Goal: Transaction & Acquisition: Purchase product/service

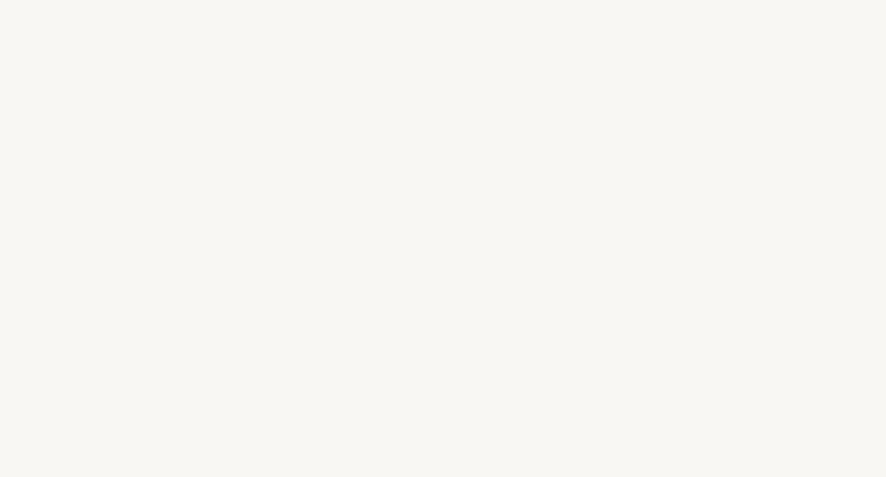
select select "FR"
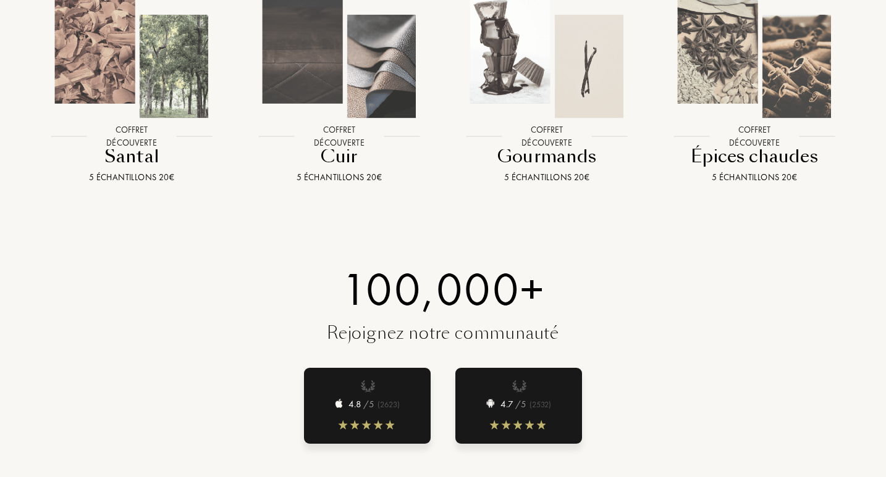
scroll to position [1459, 0]
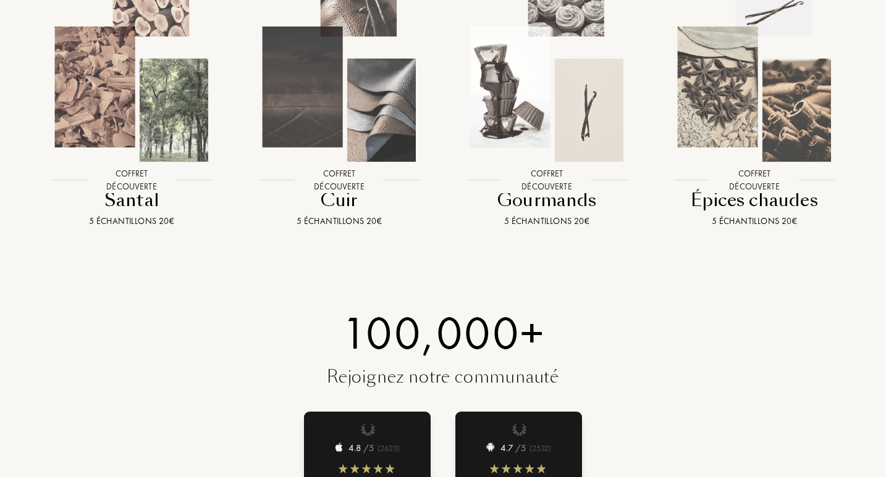
click at [746, 72] on img at bounding box center [754, 73] width 186 height 186
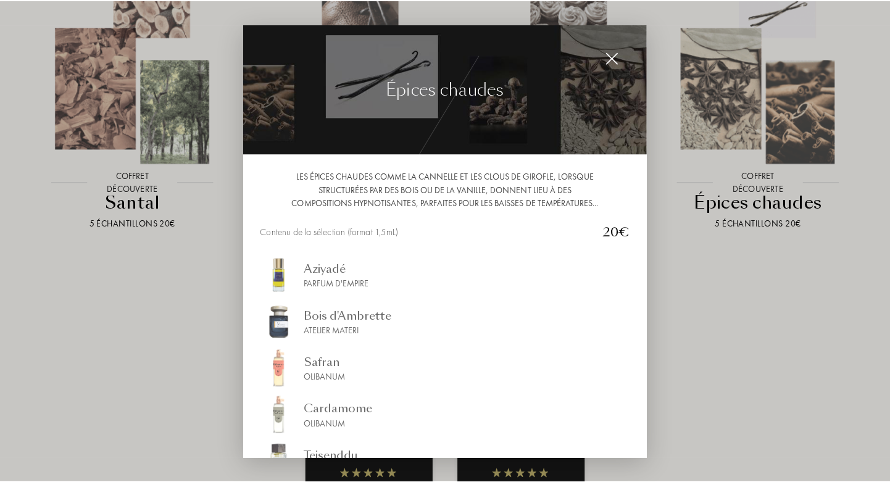
scroll to position [1460, 0]
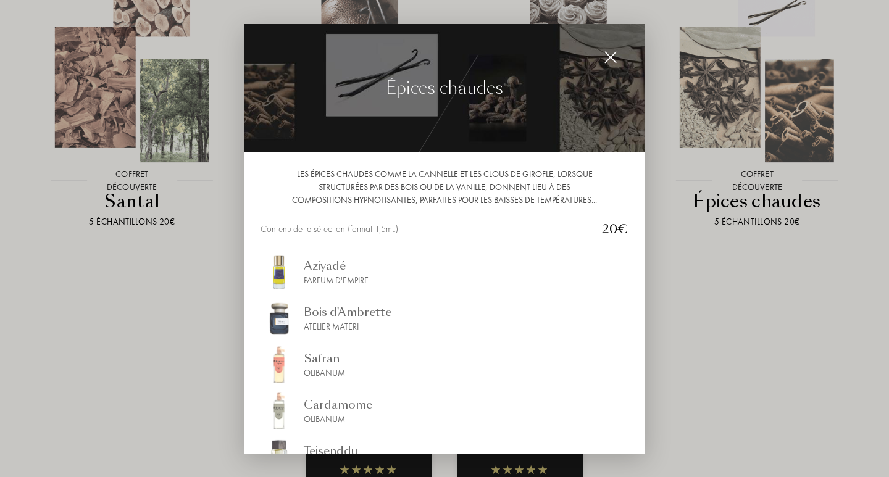
click at [325, 332] on div "Atelier Materi" at bounding box center [348, 326] width 88 height 13
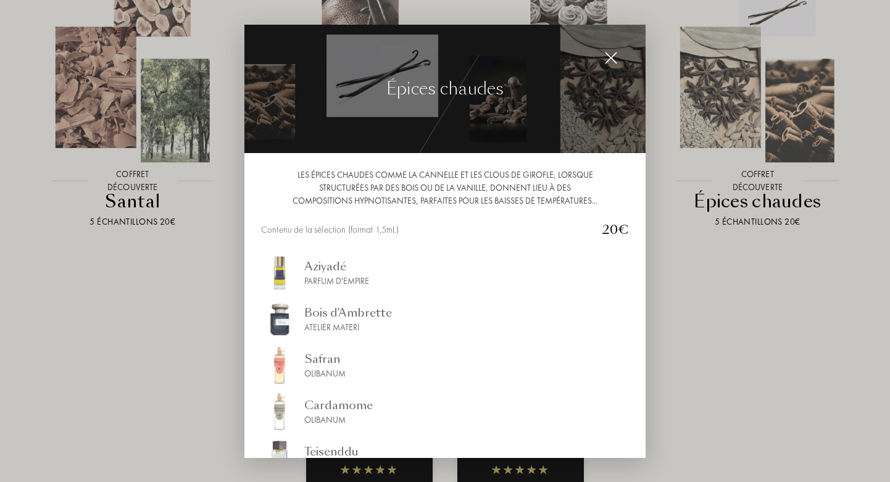
click at [607, 61] on img at bounding box center [612, 58] width 14 height 14
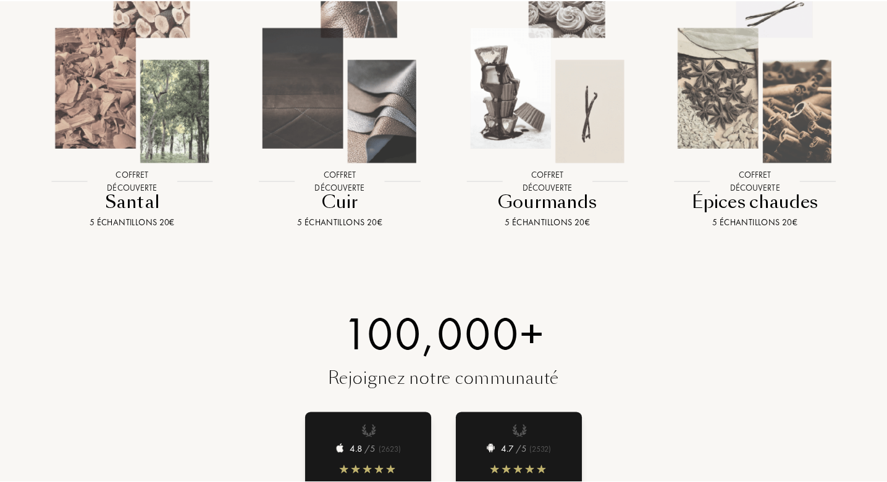
scroll to position [1459, 0]
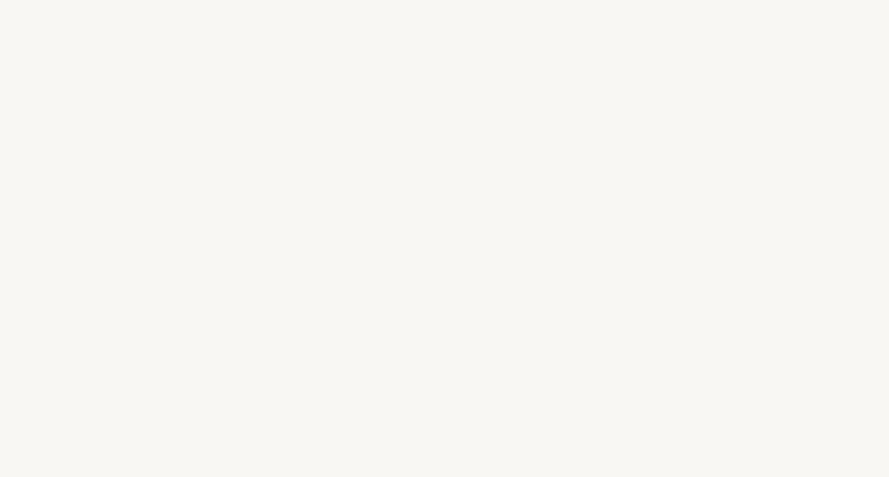
select select "FR"
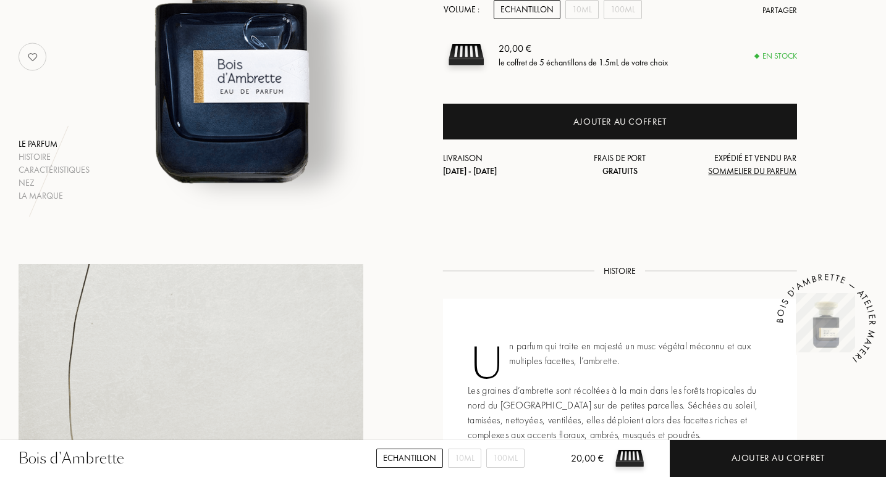
scroll to position [660, 0]
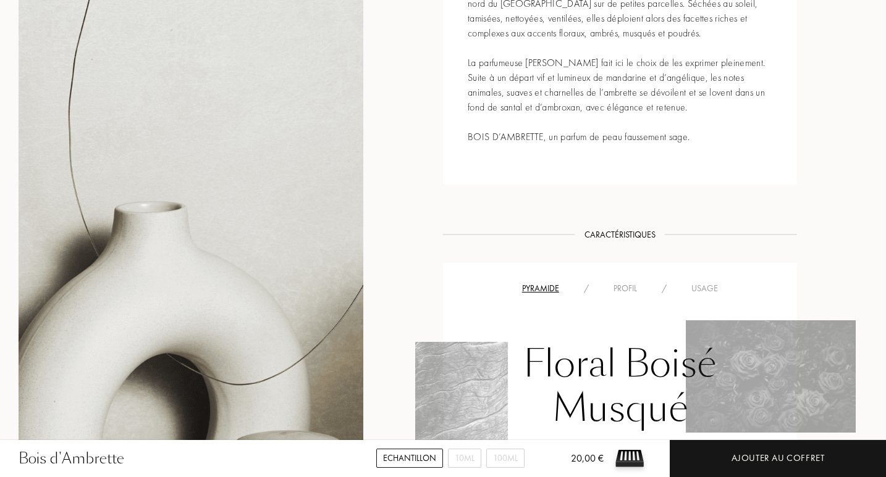
drag, startPoint x: 887, startPoint y: 58, endPoint x: 864, endPoint y: 249, distance: 192.9
drag, startPoint x: 885, startPoint y: 172, endPoint x: 884, endPoint y: 218, distance: 46.3
click at [884, 218] on div "Histoire Histoire Un parfum qui traite en majesté un musc végétal méconnu et au…" at bounding box center [443, 458] width 886 height 1192
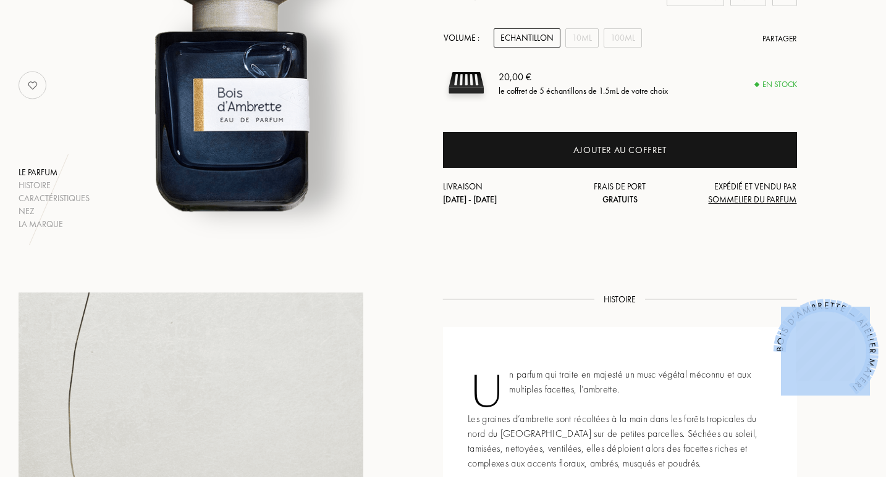
scroll to position [0, 0]
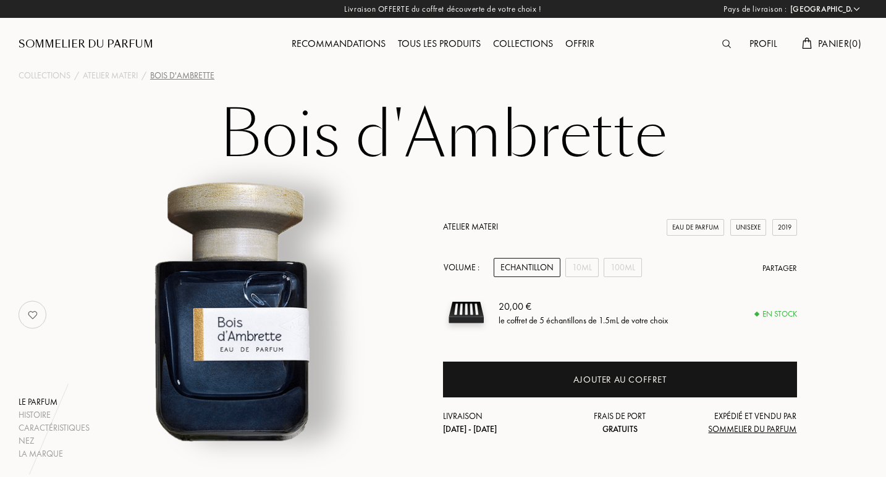
click at [519, 47] on div "Collections" at bounding box center [523, 44] width 72 height 16
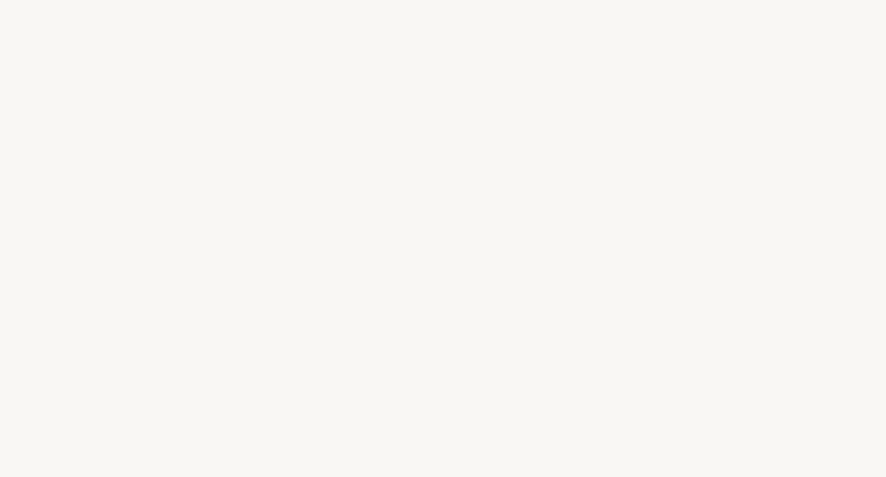
select select "FR"
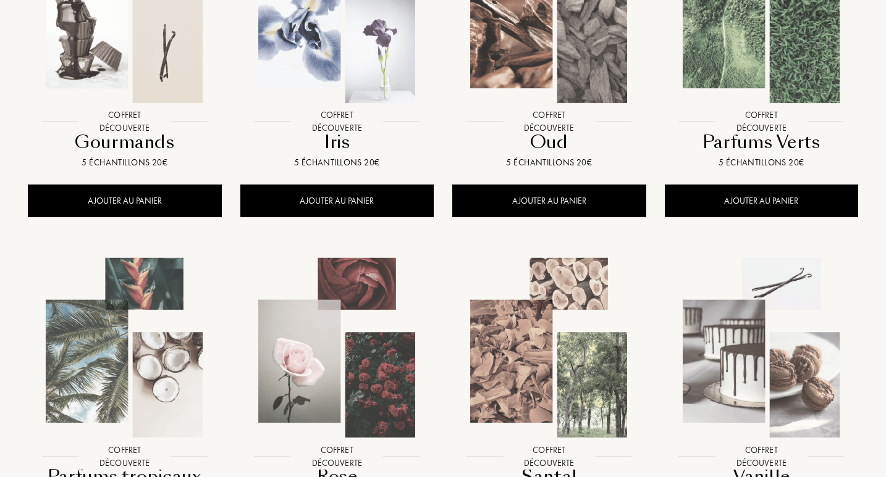
scroll to position [662, 0]
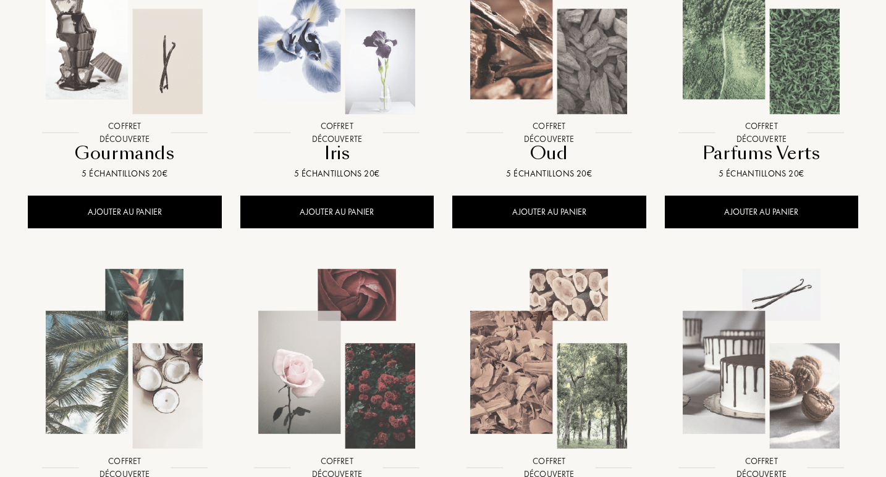
click at [554, 69] on img at bounding box center [548, 24] width 191 height 191
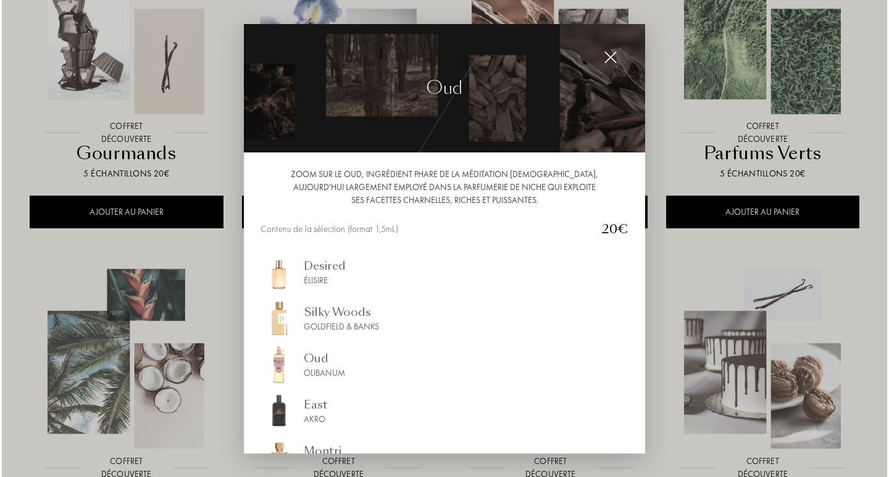
scroll to position [663, 0]
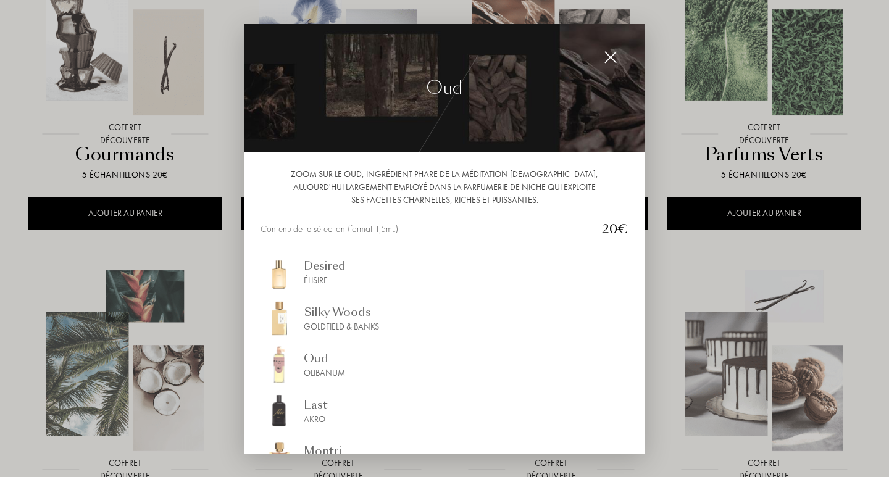
click at [324, 277] on div "Élisire" at bounding box center [325, 280] width 42 height 13
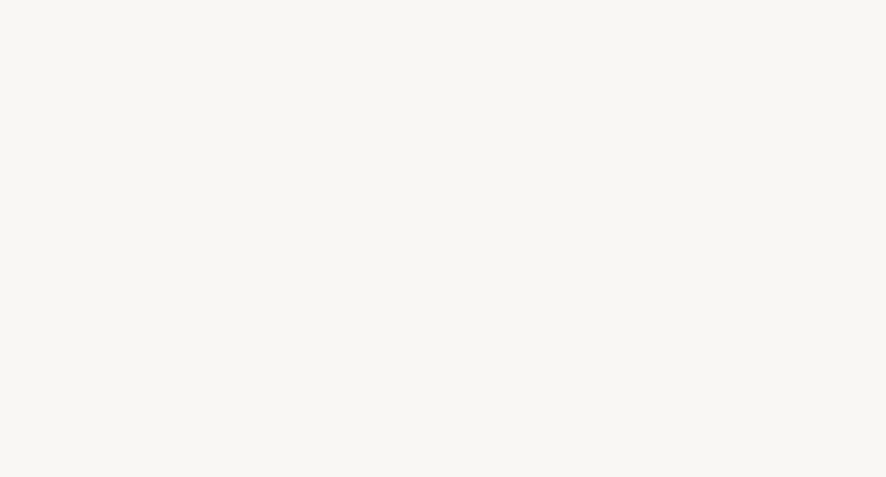
select select "FR"
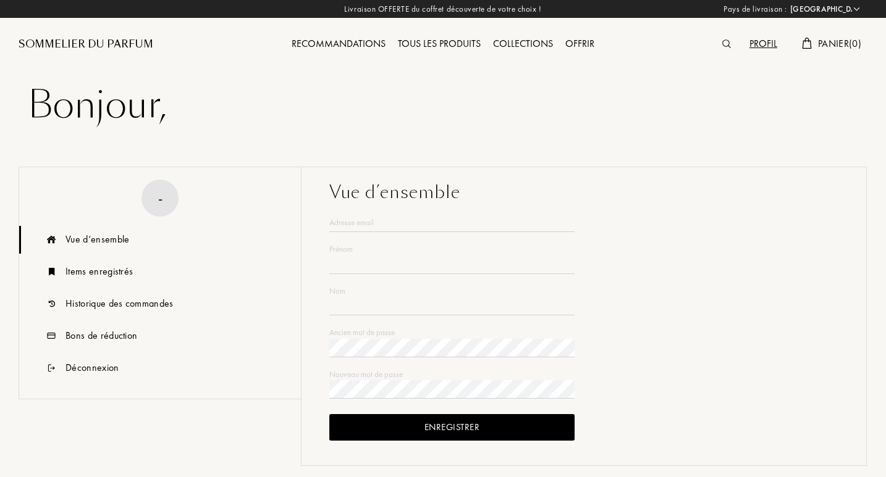
type input "Isabelle"
type input "DIETHER"
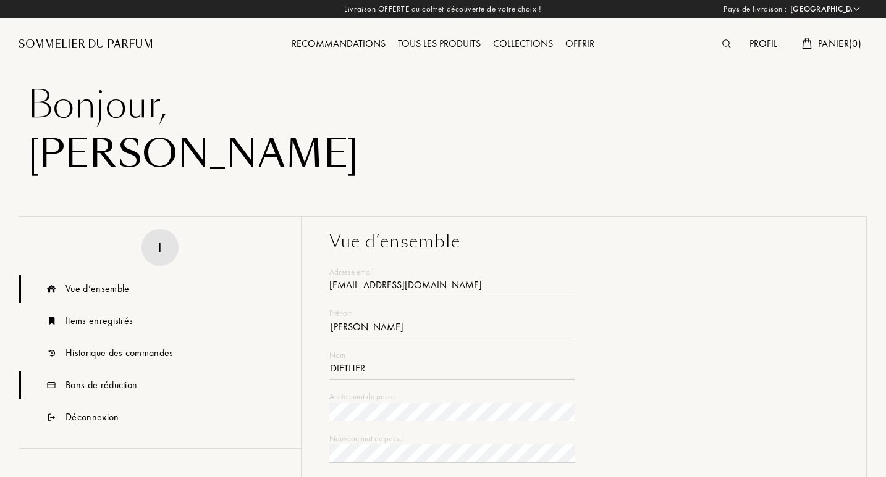
click at [120, 389] on div "Bons de réduction" at bounding box center [101, 385] width 72 height 15
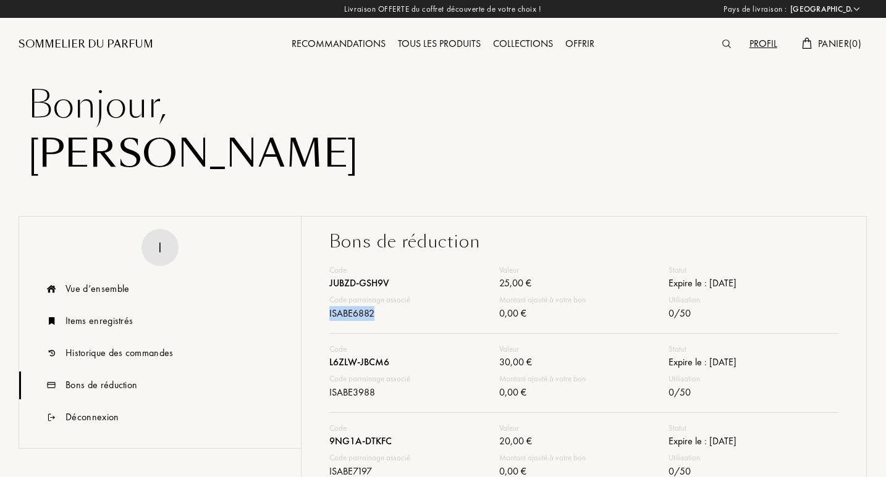
drag, startPoint x: 372, startPoint y: 313, endPoint x: 309, endPoint y: 313, distance: 63.6
click at [309, 313] on div "Bons de réduction Code JUBZD-GSH9V Valeur 25,00 € Statut Expire le : 08.10.2025…" at bounding box center [584, 376] width 566 height 320
click at [409, 282] on div "JUBZD-GSH9V" at bounding box center [414, 285] width 170 height 18
drag, startPoint x: 400, startPoint y: 279, endPoint x: 303, endPoint y: 277, distance: 96.4
click at [303, 277] on div "Bons de réduction Code JUBZD-GSH9V Valeur 25,00 € Statut Expire le : 08.10.2025…" at bounding box center [584, 376] width 566 height 320
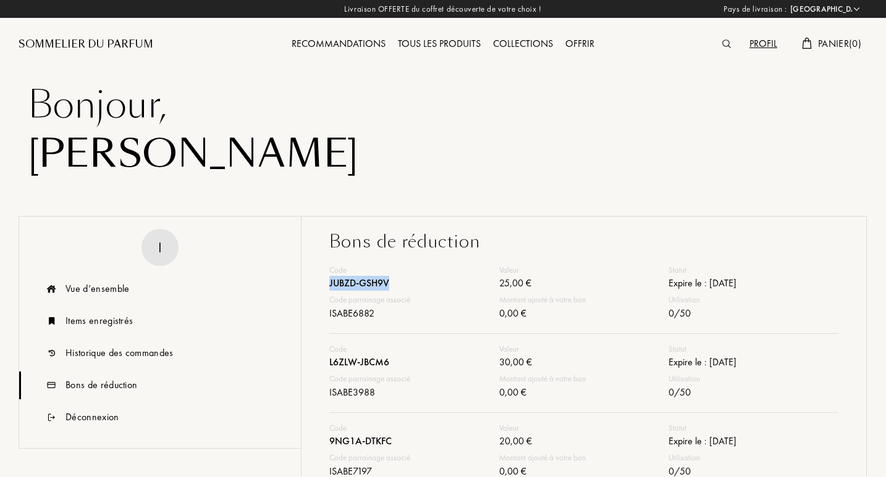
copy div "JUBZD-GSH9V"
click at [530, 42] on div "Collections" at bounding box center [523, 44] width 72 height 16
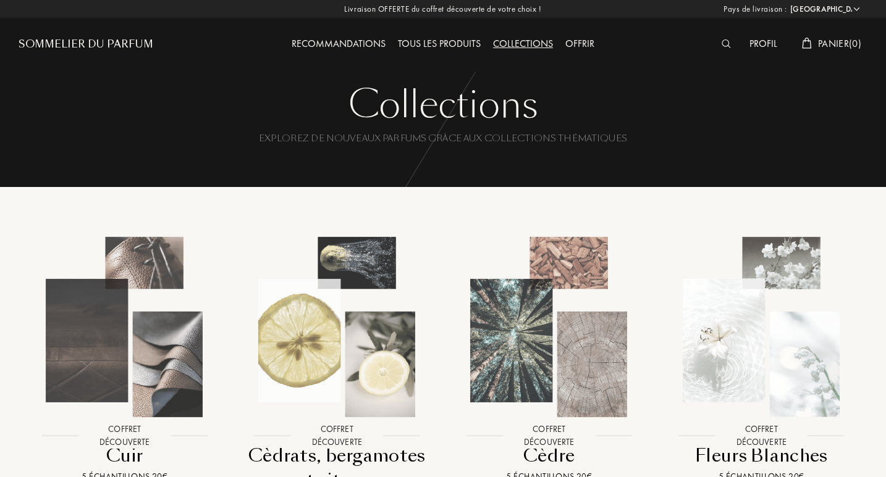
select select "FR"
click at [758, 378] on img at bounding box center [761, 327] width 191 height 191
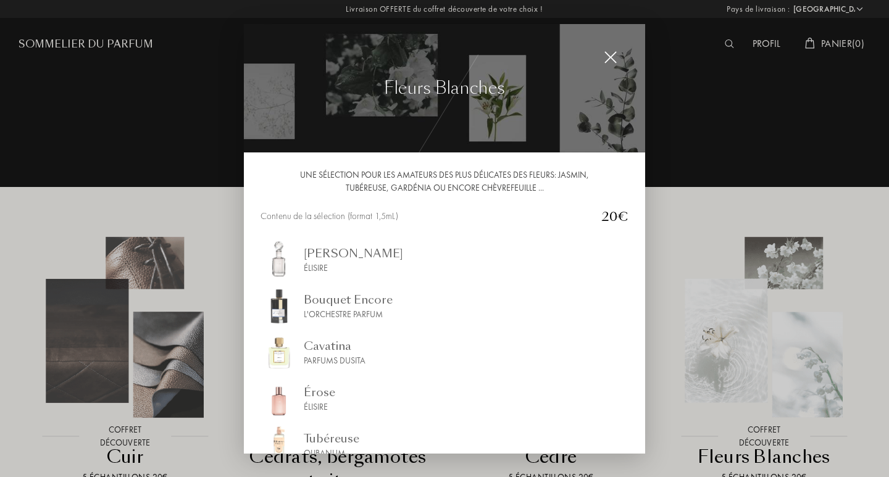
click at [315, 263] on div "Élisire" at bounding box center [353, 267] width 99 height 13
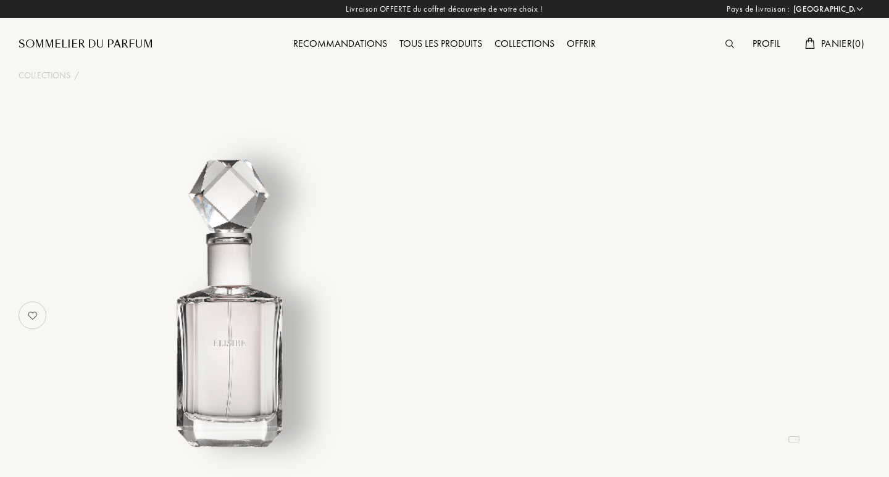
select select "FR"
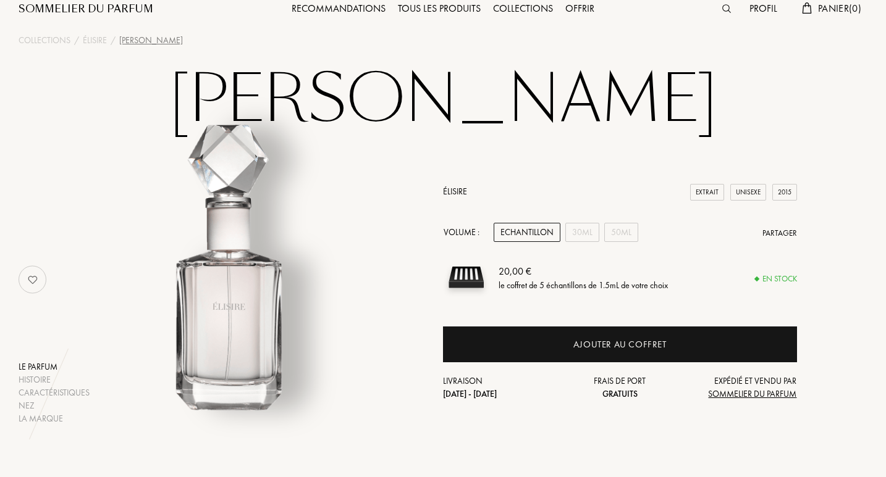
scroll to position [7, 0]
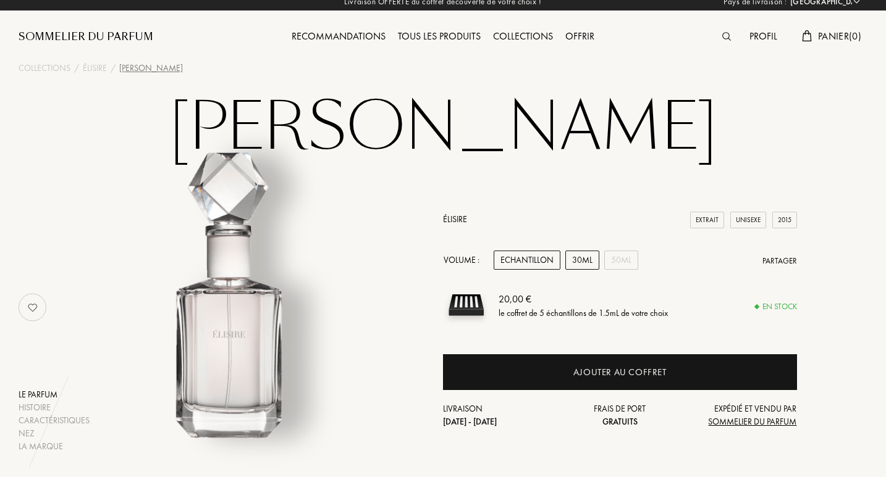
click at [584, 261] on div "30mL" at bounding box center [582, 260] width 34 height 19
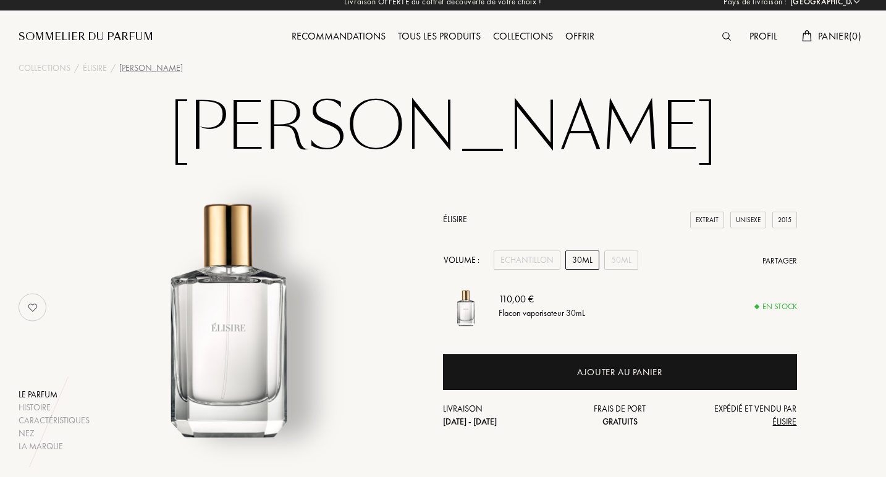
click at [457, 37] on div "Tous les produits" at bounding box center [439, 37] width 95 height 16
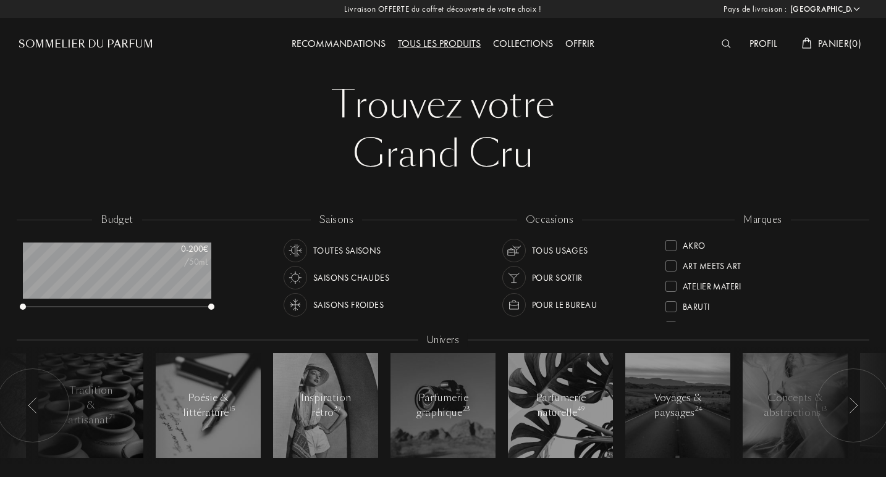
select select "FR"
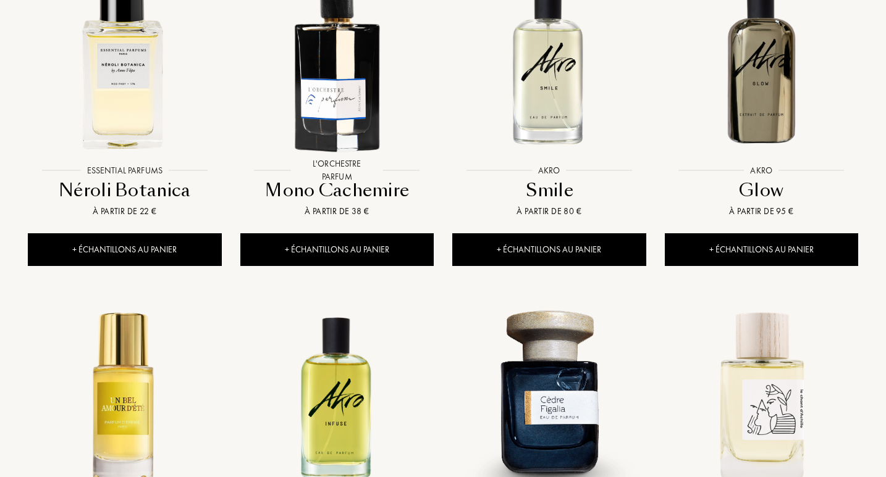
scroll to position [1153, 0]
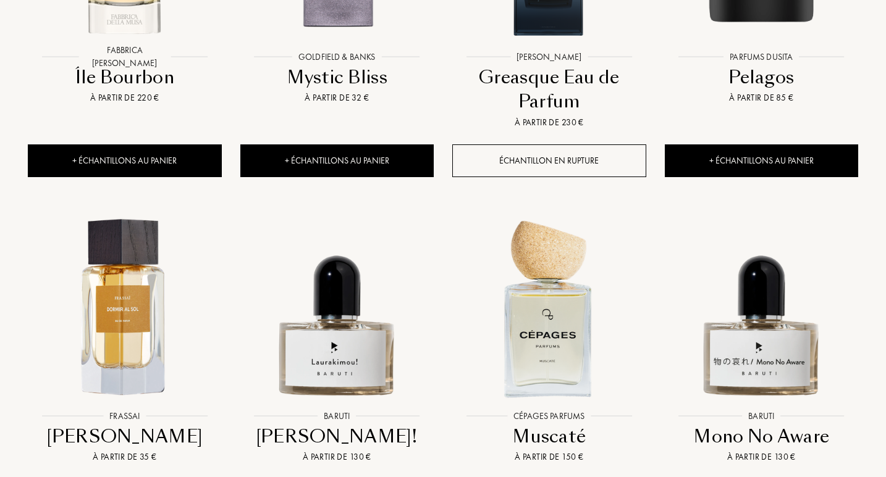
scroll to position [2302, 0]
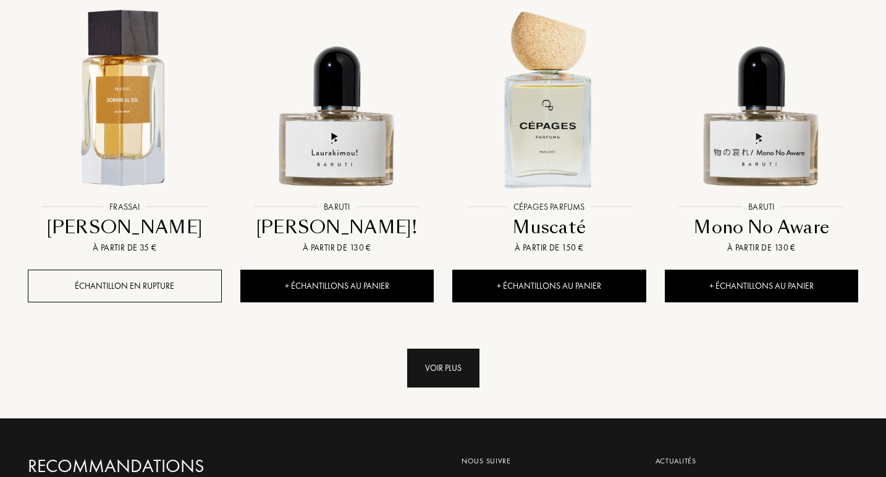
click at [442, 349] on div "Voir plus" at bounding box center [443, 368] width 72 height 39
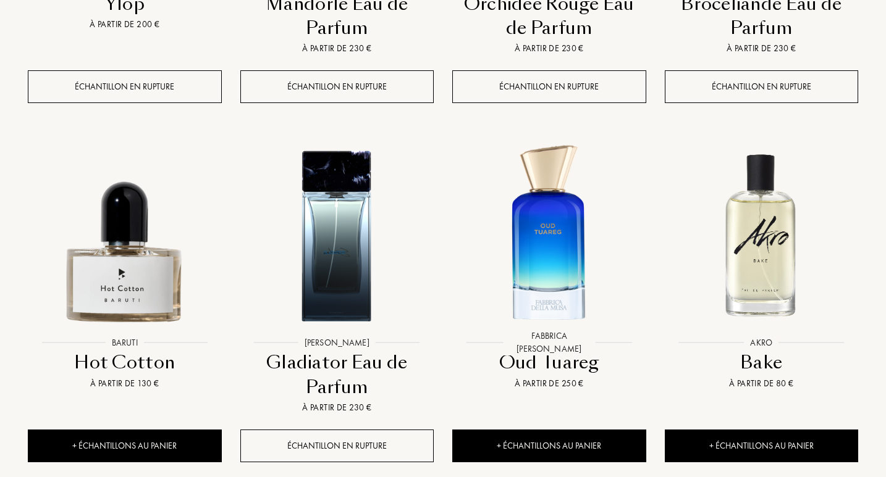
scroll to position [3283, 0]
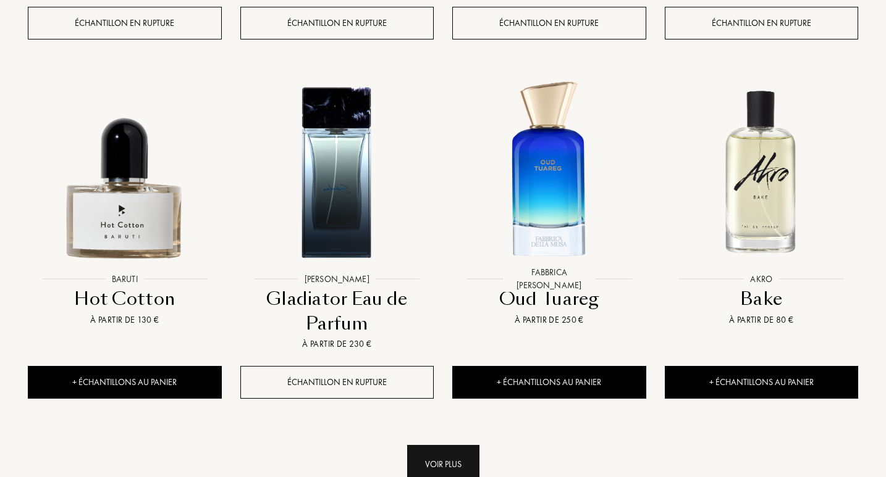
click at [446, 445] on div "Voir plus" at bounding box center [443, 464] width 72 height 39
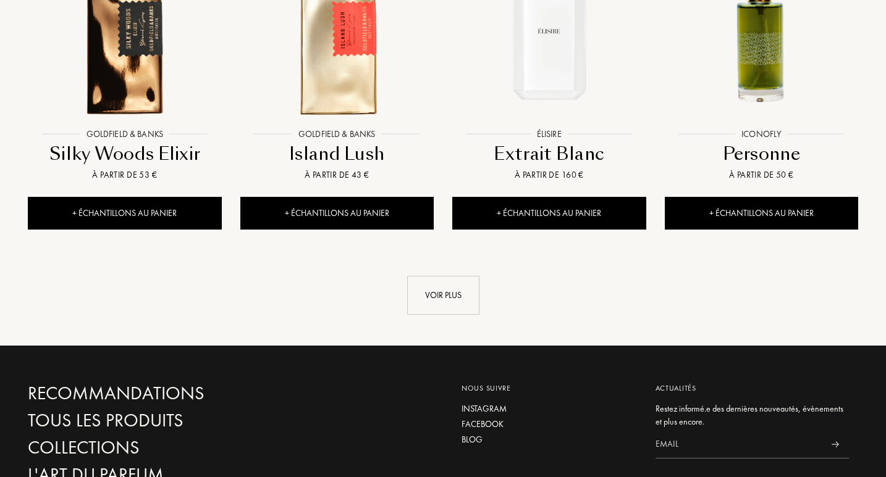
scroll to position [4384, 0]
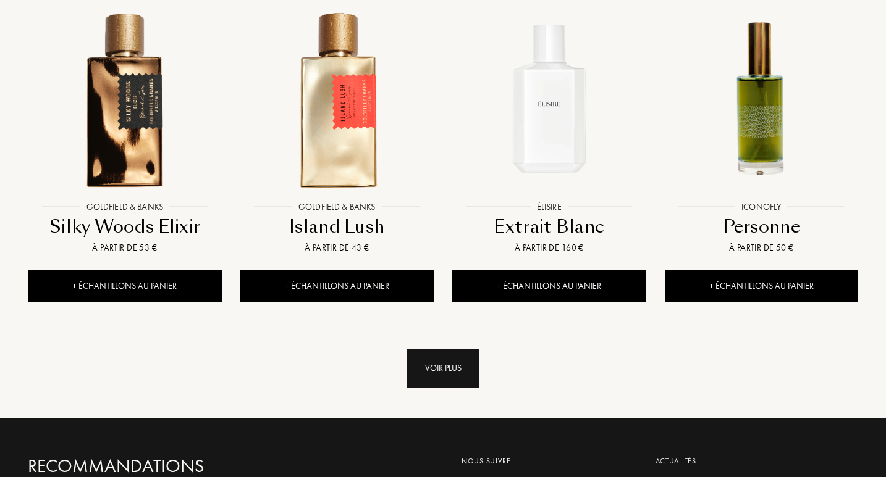
click at [459, 349] on div "Voir plus" at bounding box center [443, 368] width 72 height 39
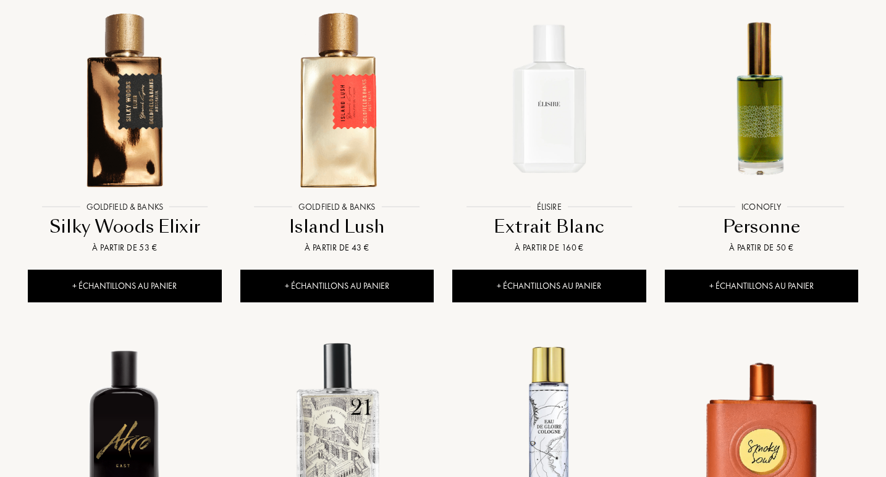
scroll to position [4601, 0]
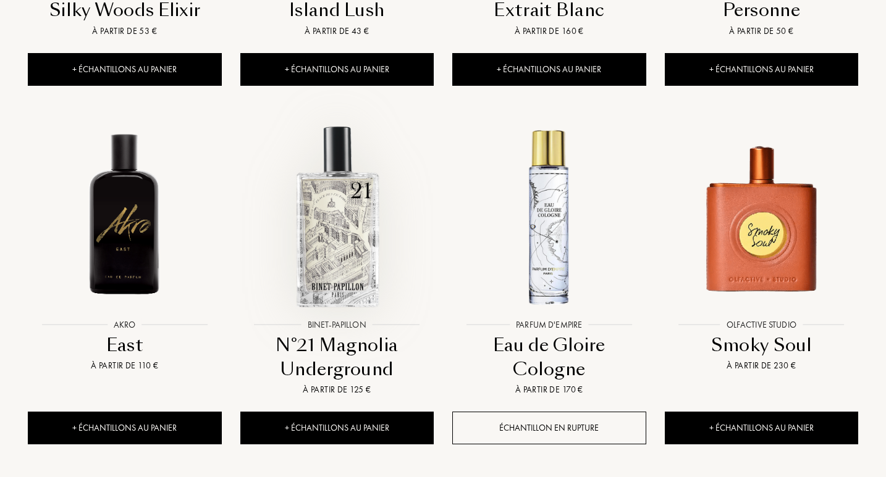
click at [343, 206] on img at bounding box center [336, 216] width 191 height 191
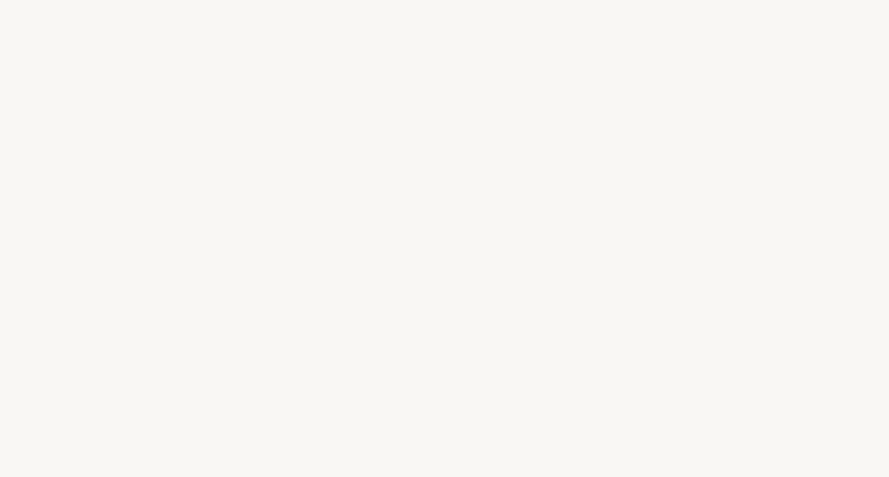
select select "FR"
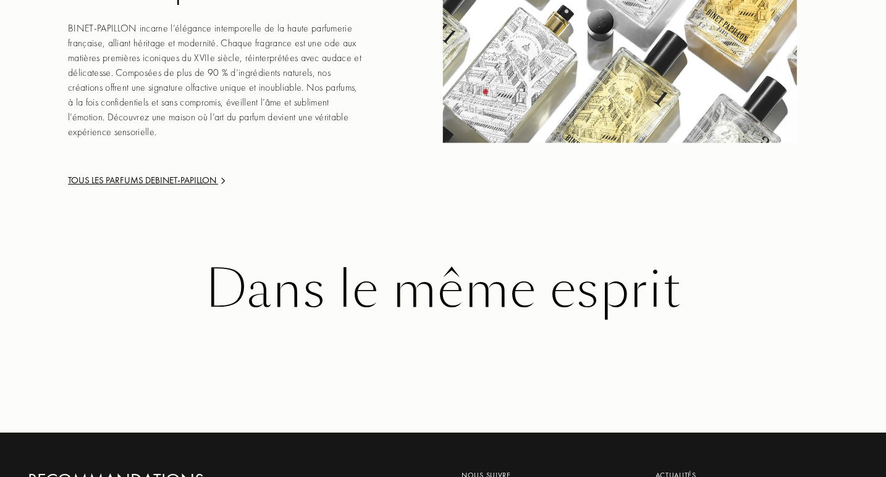
scroll to position [1399, 0]
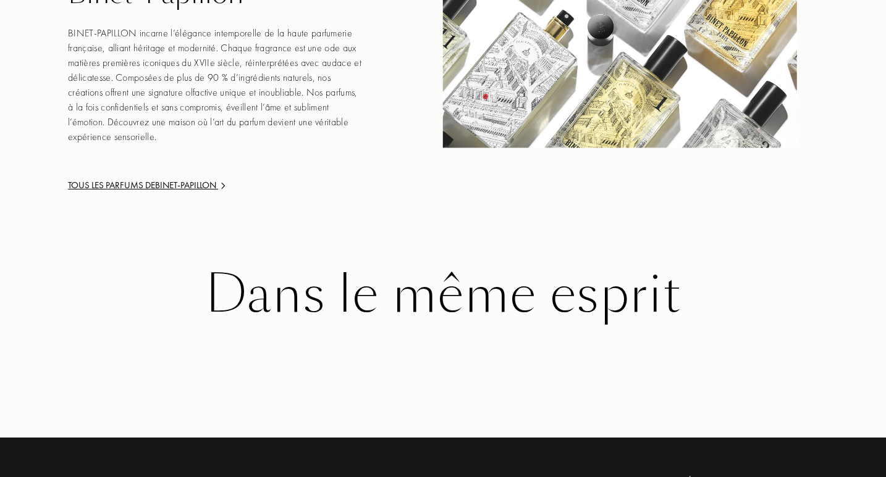
drag, startPoint x: 887, startPoint y: 94, endPoint x: 889, endPoint y: 29, distance: 65.5
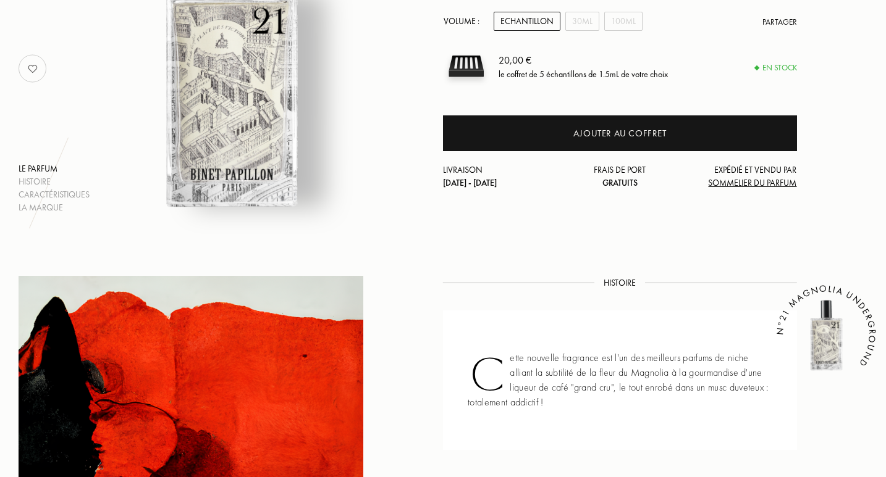
scroll to position [0, 0]
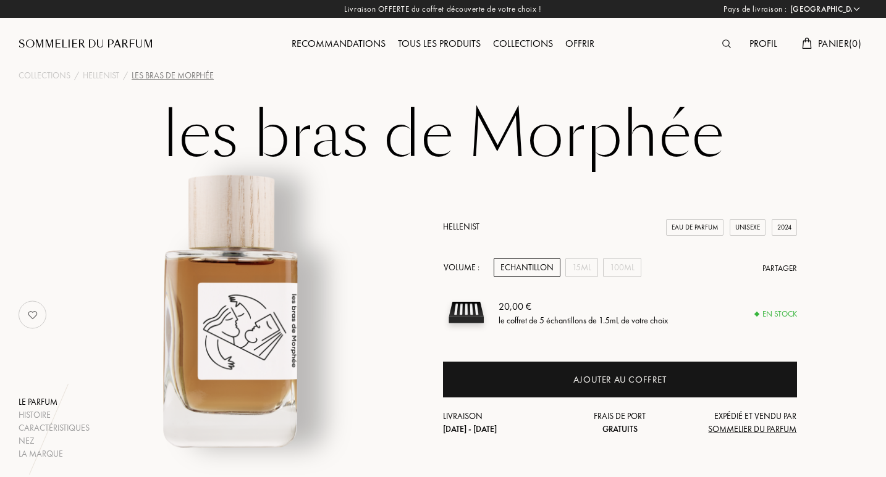
select select "FR"
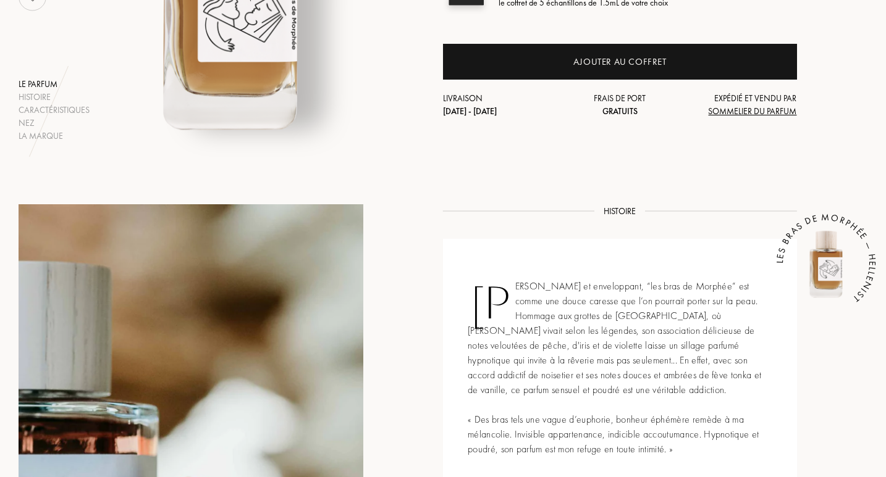
scroll to position [112, 0]
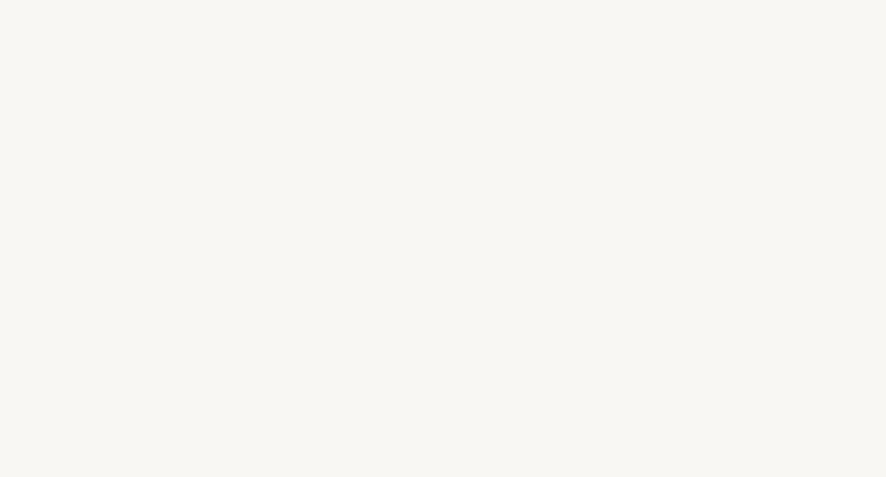
select select "FR"
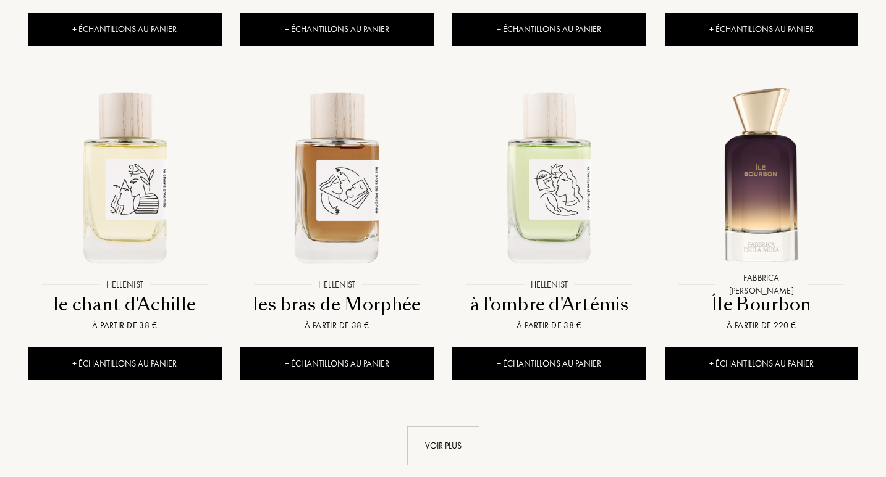
scroll to position [62, 188]
click at [422, 427] on div "Voir plus" at bounding box center [443, 446] width 72 height 39
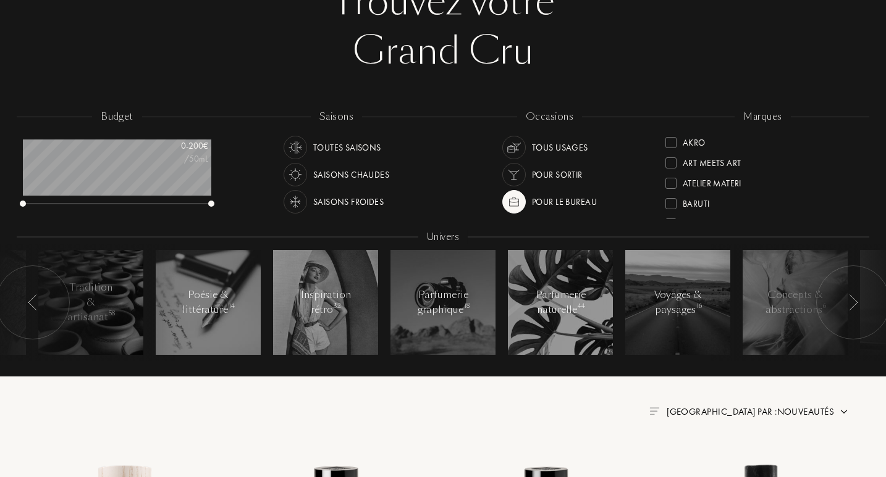
scroll to position [52, 0]
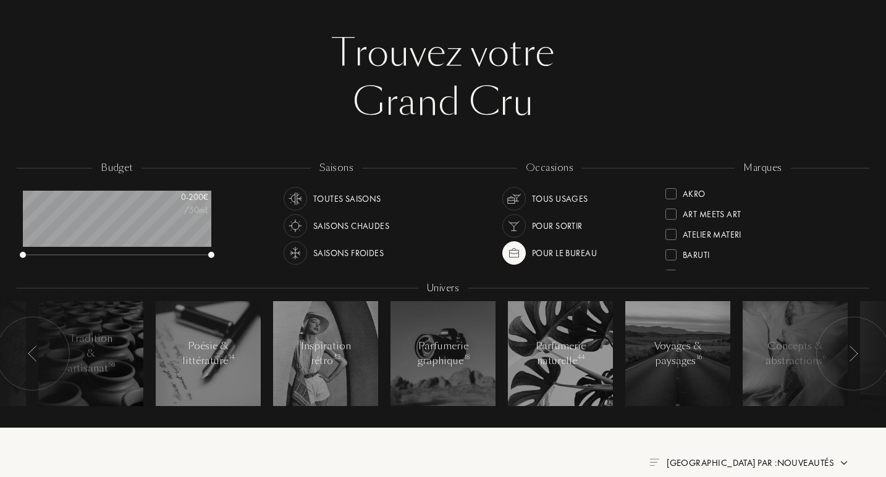
drag, startPoint x: 856, startPoint y: 222, endPoint x: 854, endPoint y: 261, distance: 39.0
click at [854, 261] on div "Akro Art Meets Art Atelier Materi Baruti Binet-Papillon Cépages Parfums Élisire…" at bounding box center [762, 226] width 195 height 87
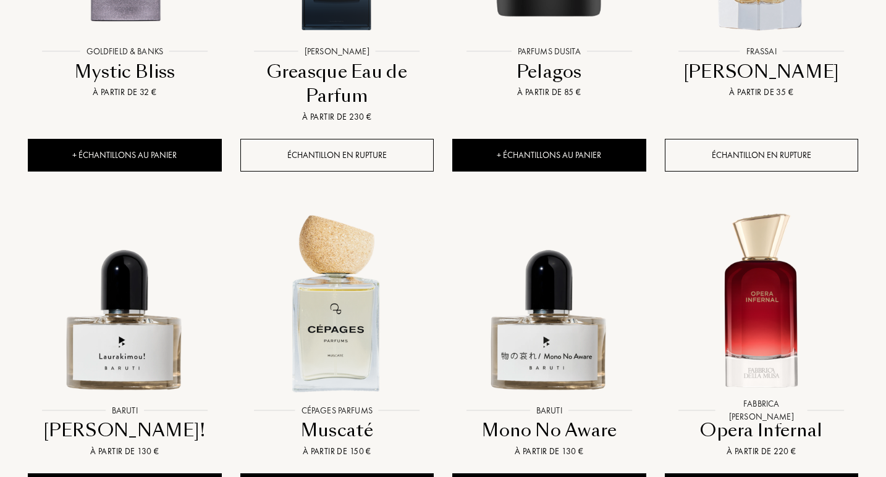
scroll to position [1830, 0]
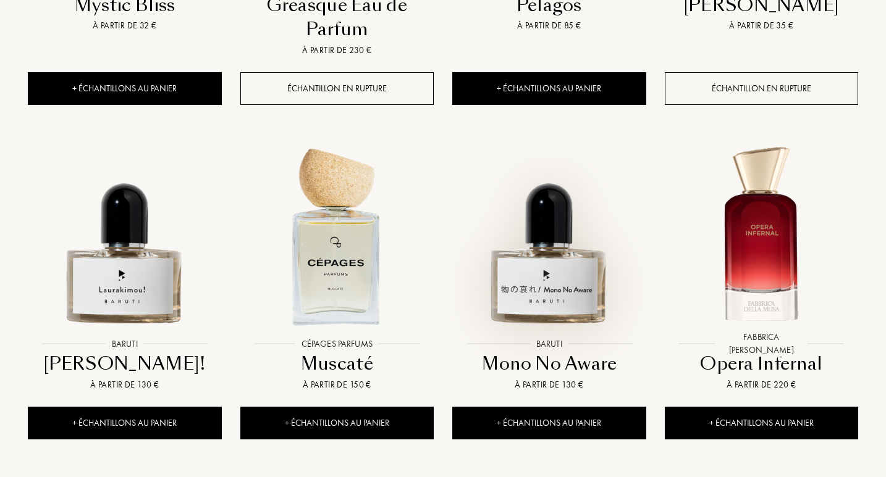
click at [517, 240] on img at bounding box center [548, 235] width 191 height 191
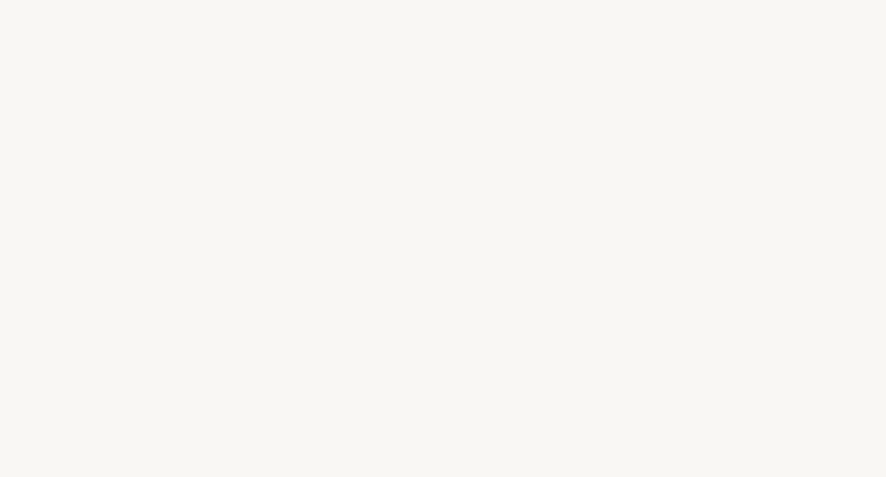
select select "FR"
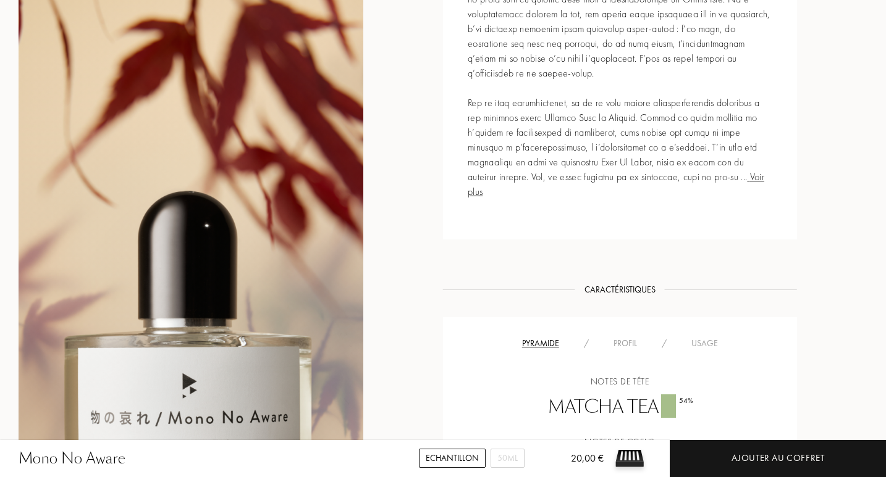
scroll to position [648, 0]
drag, startPoint x: 889, startPoint y: 77, endPoint x: 874, endPoint y: 248, distance: 171.6
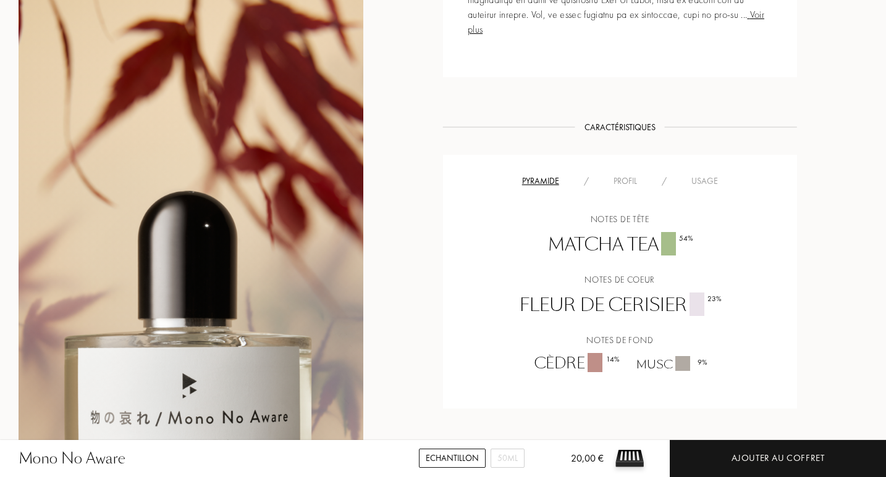
scroll to position [939, 0]
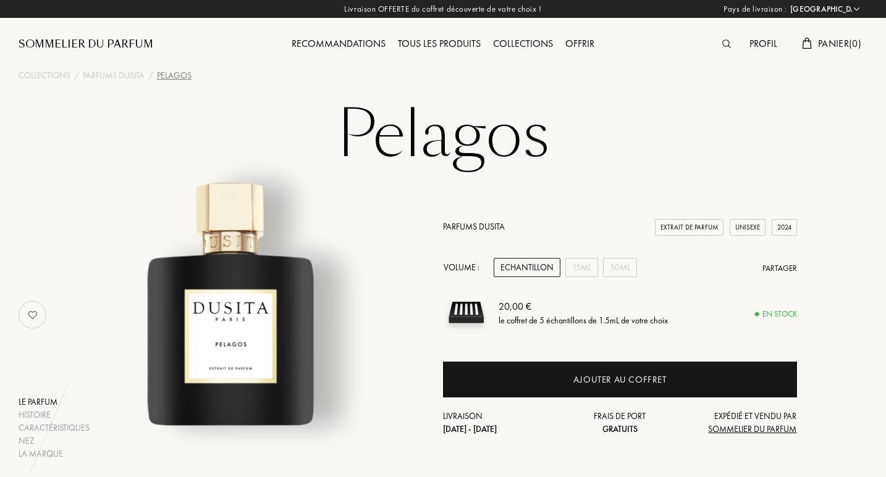
select select "FR"
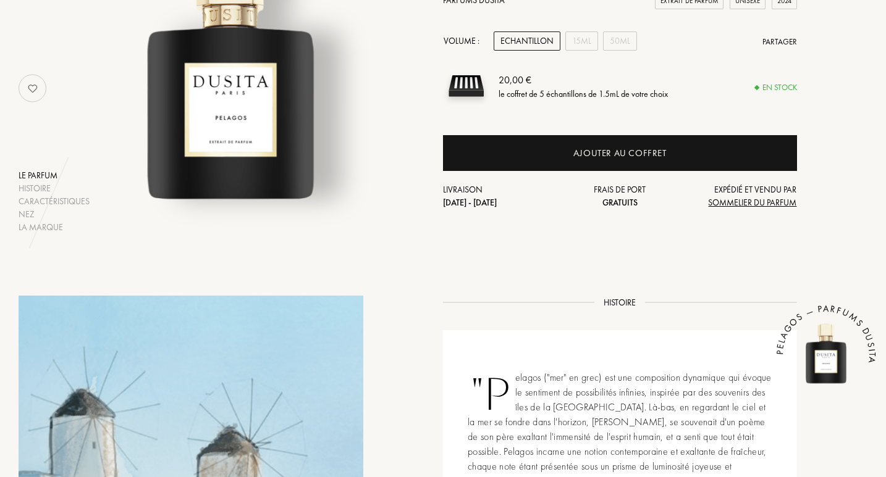
scroll to position [225, 0]
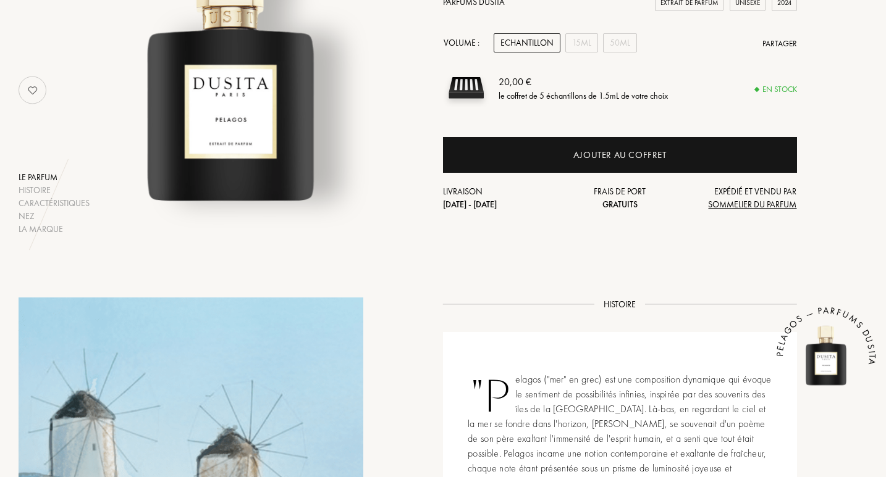
drag, startPoint x: 889, startPoint y: 80, endPoint x: 888, endPoint y: 188, distance: 108.1
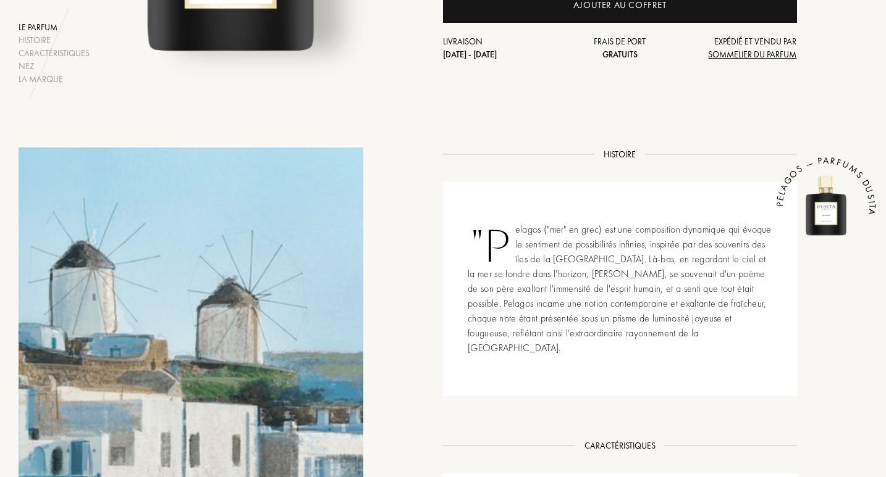
scroll to position [0, 0]
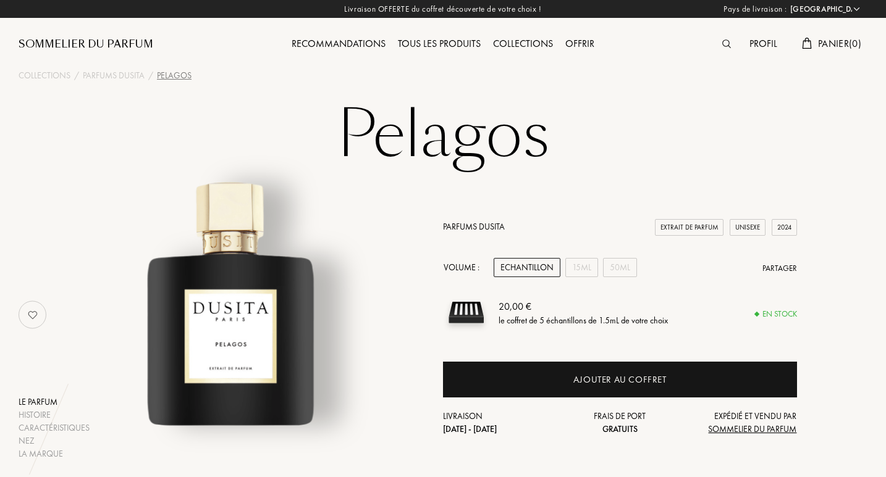
click at [500, 46] on div "Collections" at bounding box center [523, 44] width 72 height 16
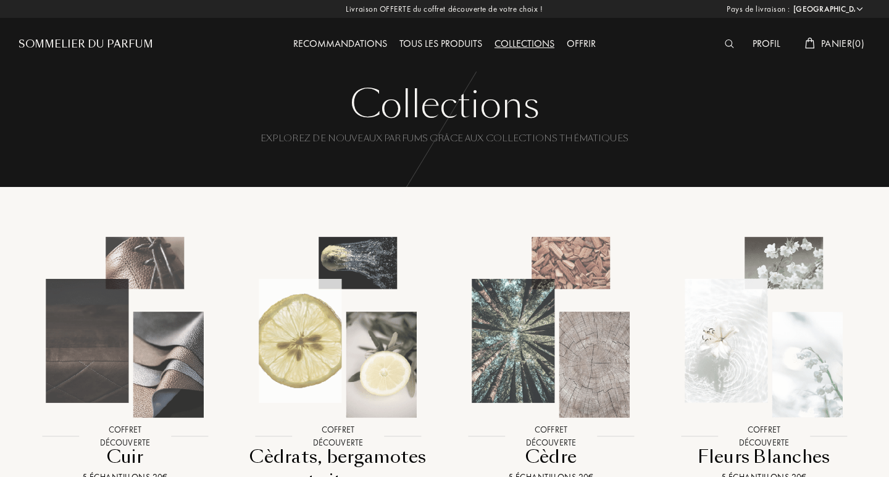
select select "FR"
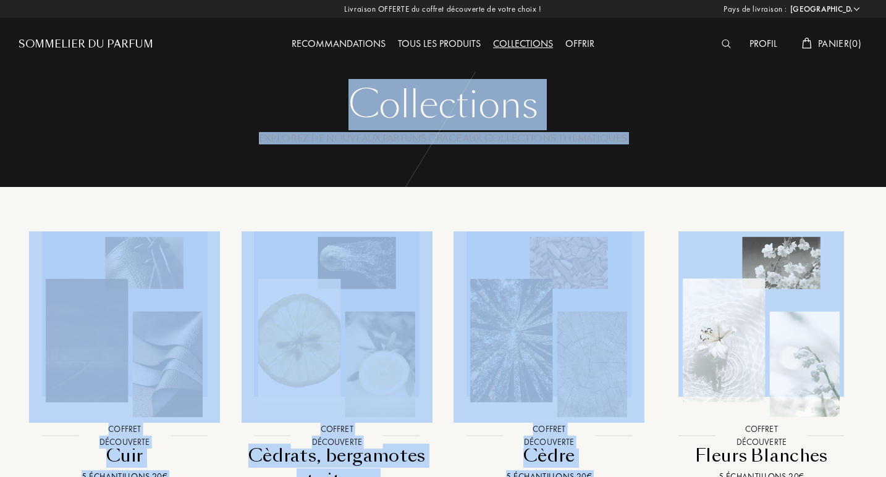
drag, startPoint x: 884, startPoint y: 90, endPoint x: 889, endPoint y: 199, distance: 108.8
click at [799, 148] on div "Explorez de nouveaux parfums grâce aux collections thématiques" at bounding box center [443, 151] width 830 height 36
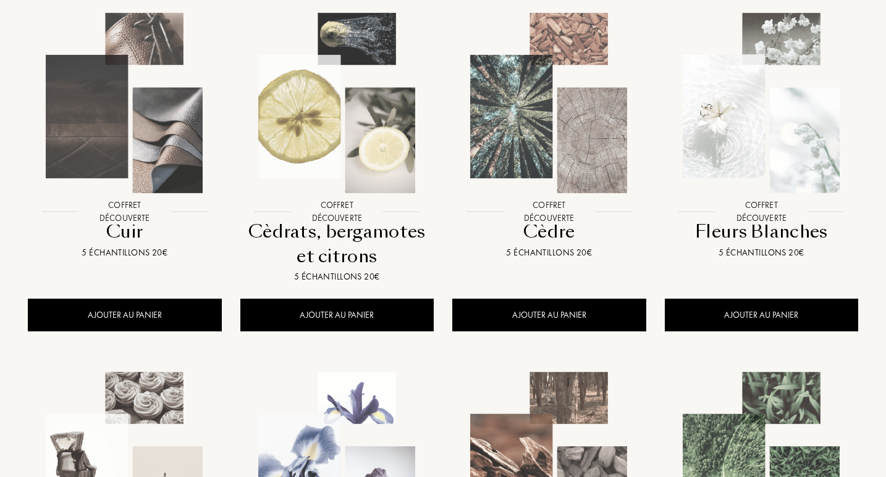
scroll to position [435, 0]
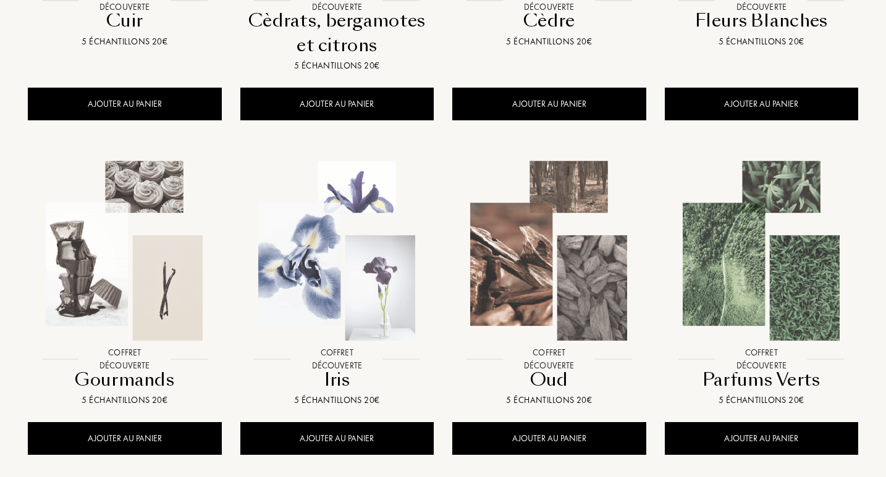
click at [340, 237] on img at bounding box center [336, 251] width 191 height 191
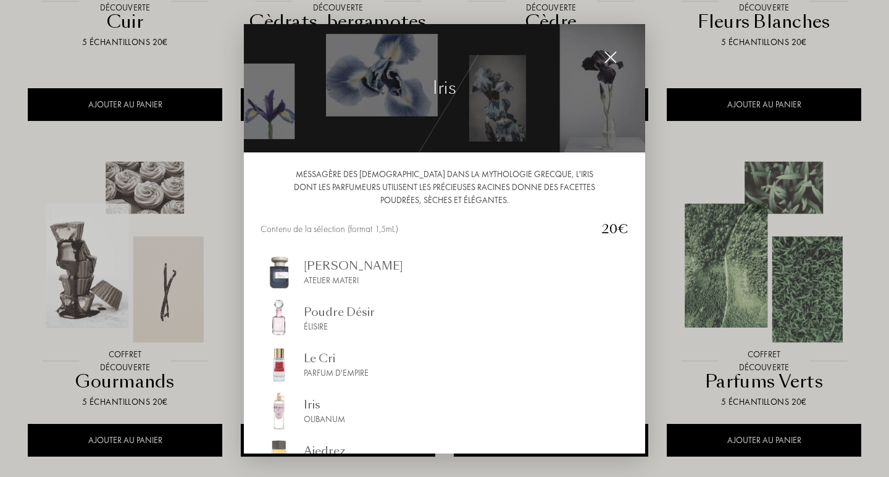
click at [605, 56] on img at bounding box center [611, 58] width 14 height 14
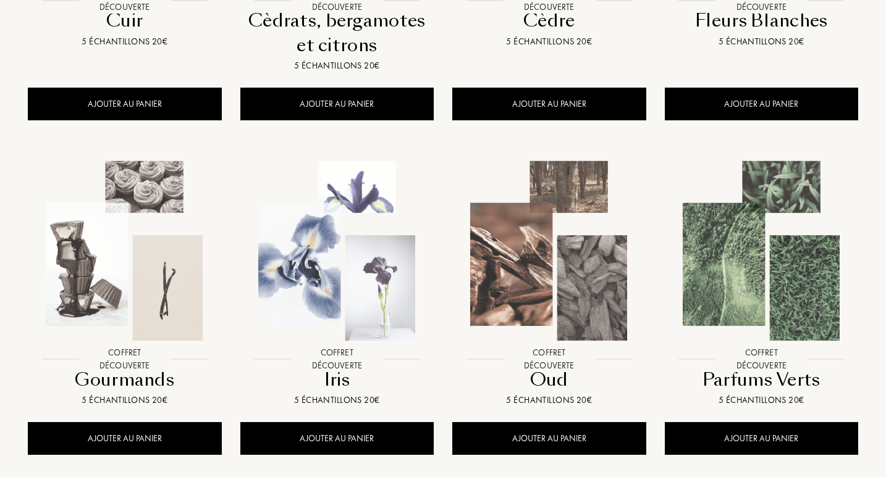
click at [812, 283] on img at bounding box center [761, 251] width 191 height 191
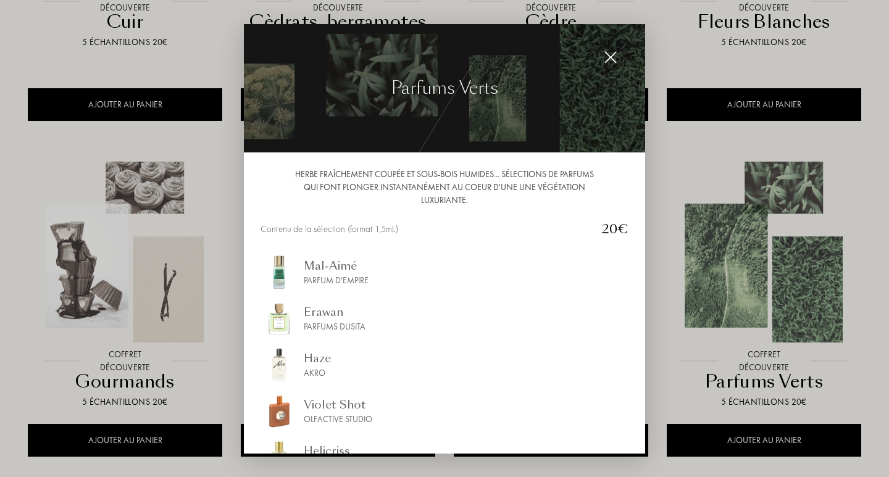
click at [611, 56] on img at bounding box center [611, 58] width 14 height 14
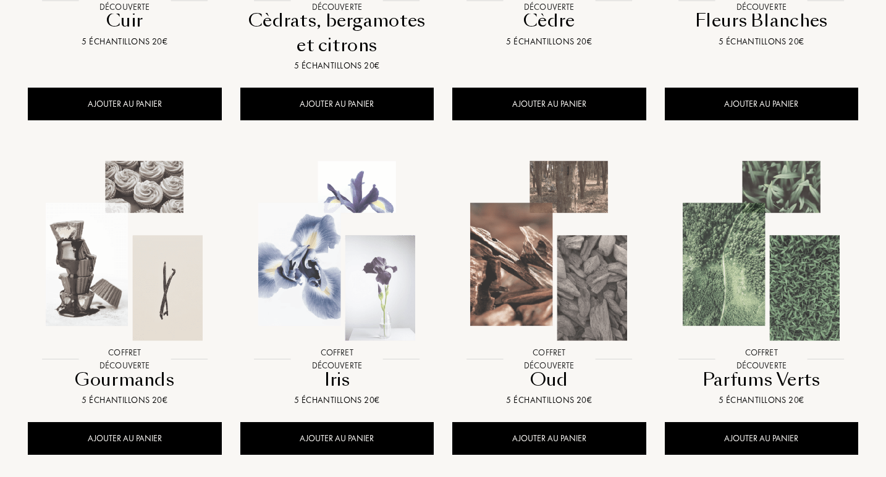
click at [589, 266] on img at bounding box center [548, 251] width 191 height 191
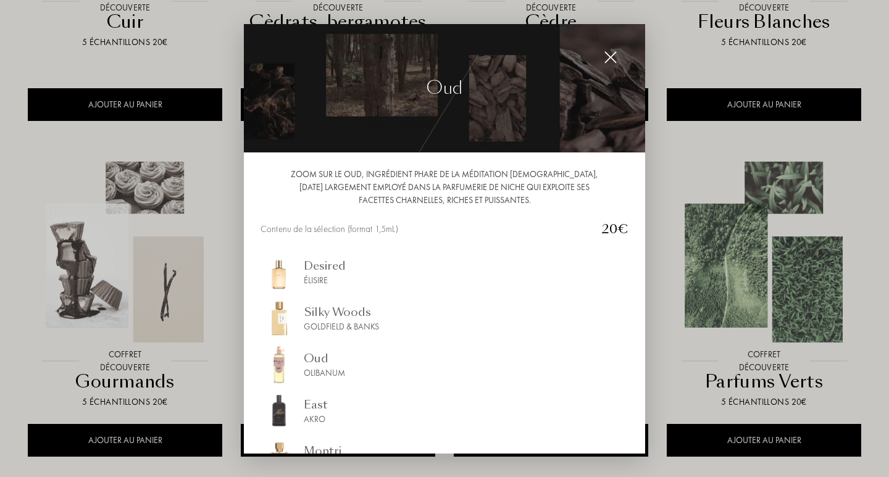
click at [606, 56] on img at bounding box center [611, 58] width 14 height 14
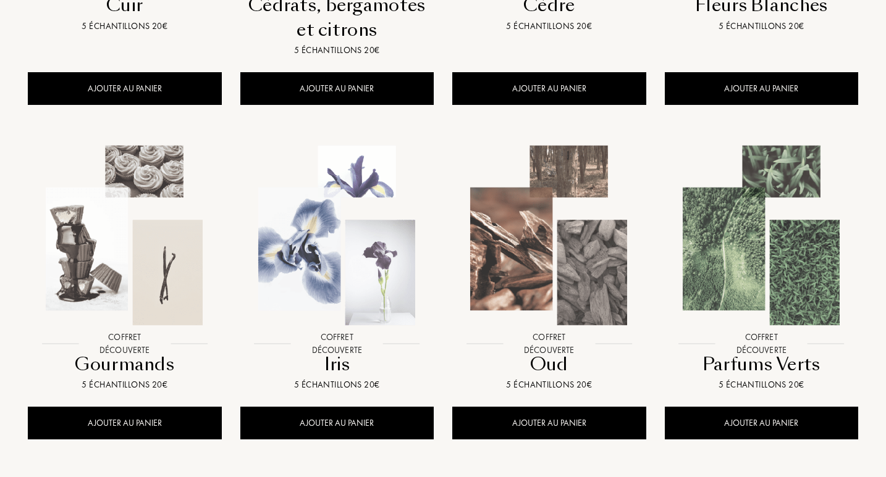
scroll to position [601, 0]
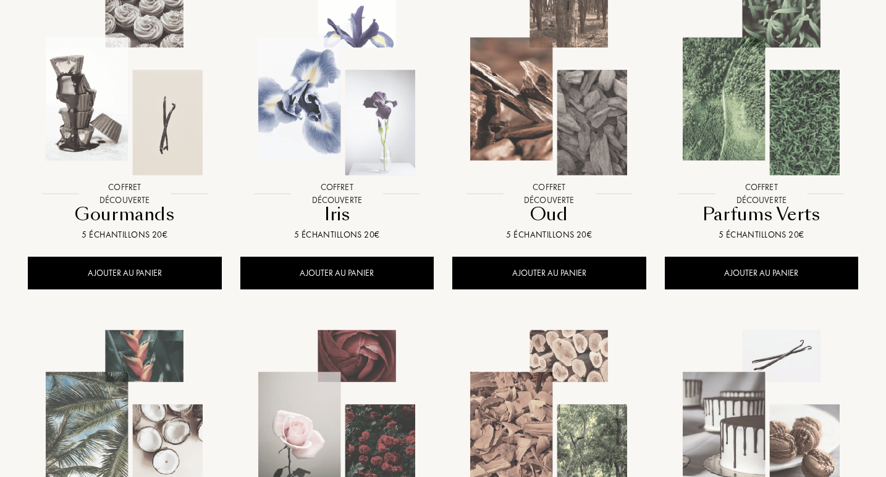
click at [123, 99] on img at bounding box center [124, 85] width 191 height 191
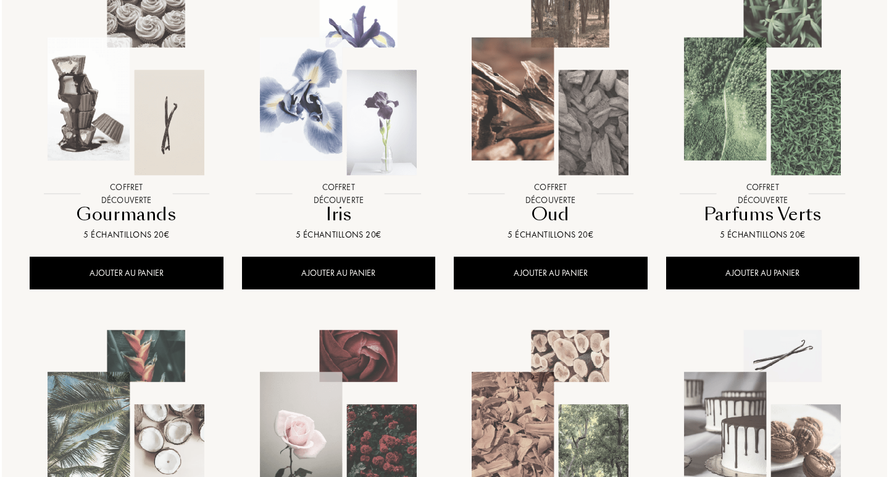
scroll to position [601, 0]
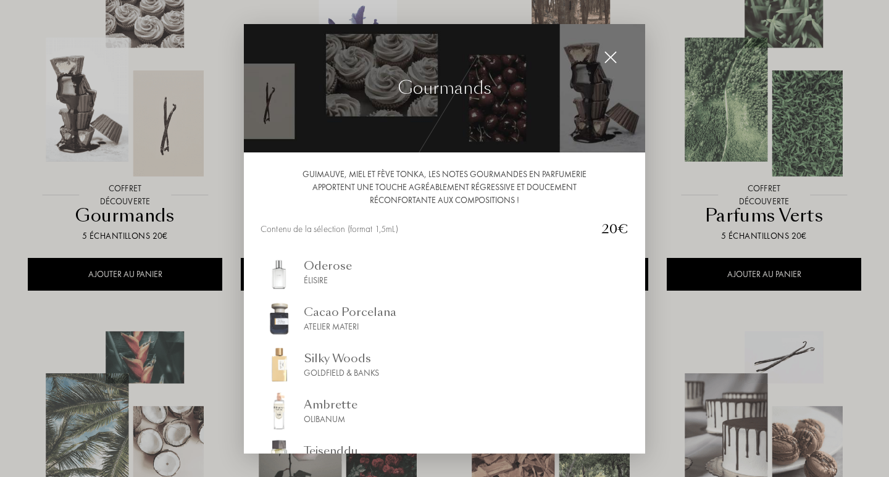
click at [608, 56] on img at bounding box center [611, 58] width 14 height 14
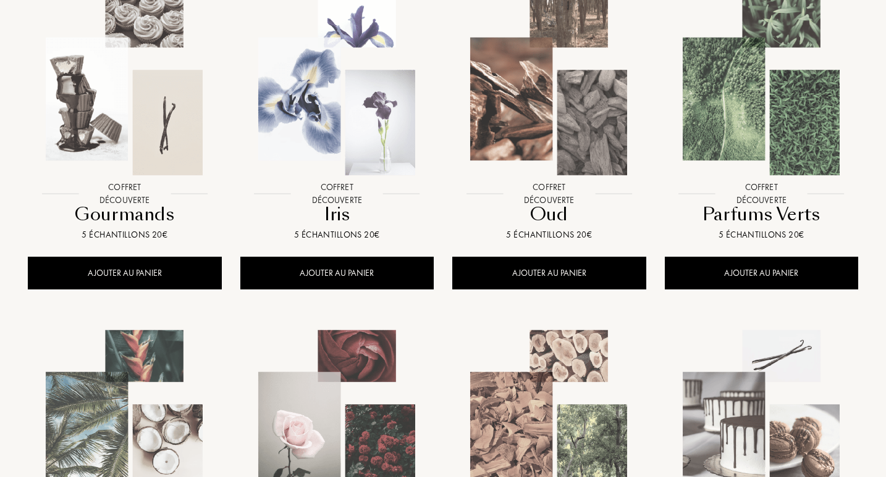
click at [149, 400] on img at bounding box center [124, 420] width 191 height 191
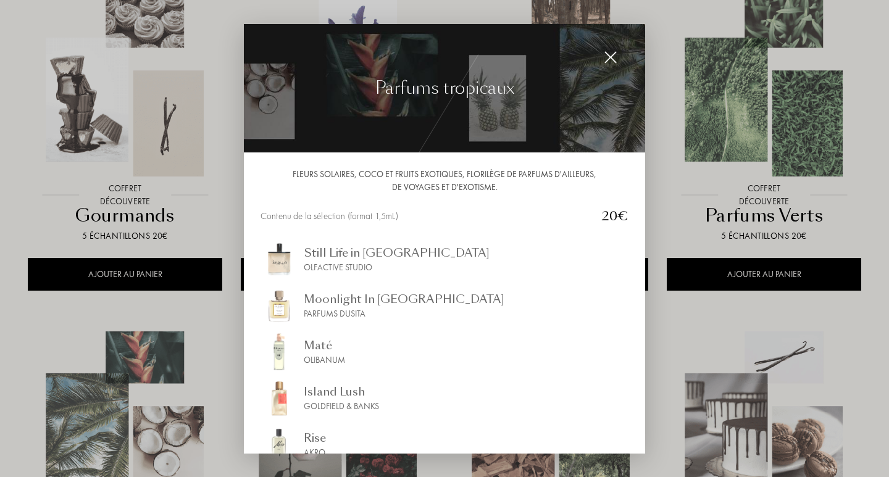
click at [610, 51] on img at bounding box center [611, 58] width 14 height 14
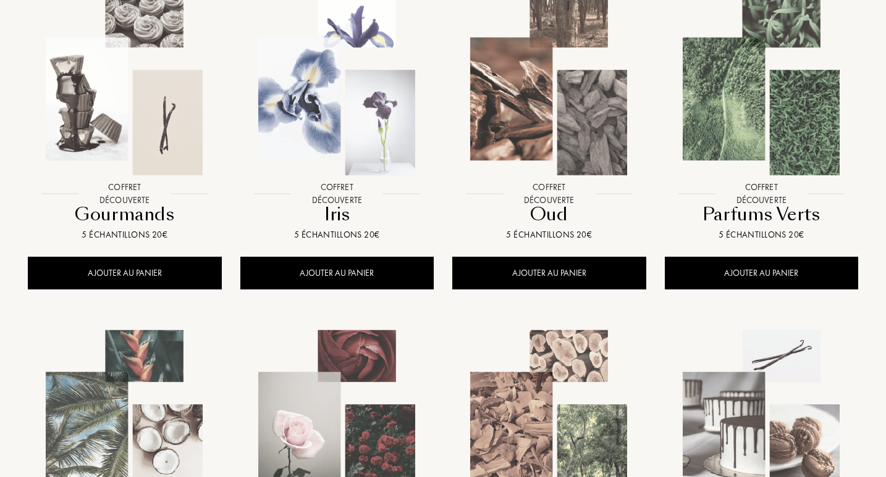
click at [304, 429] on img at bounding box center [336, 420] width 191 height 191
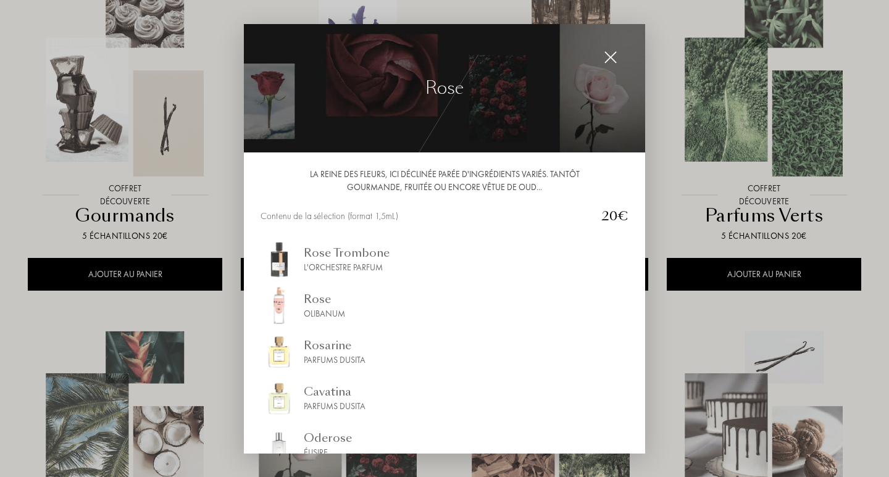
click at [609, 54] on img at bounding box center [611, 58] width 14 height 14
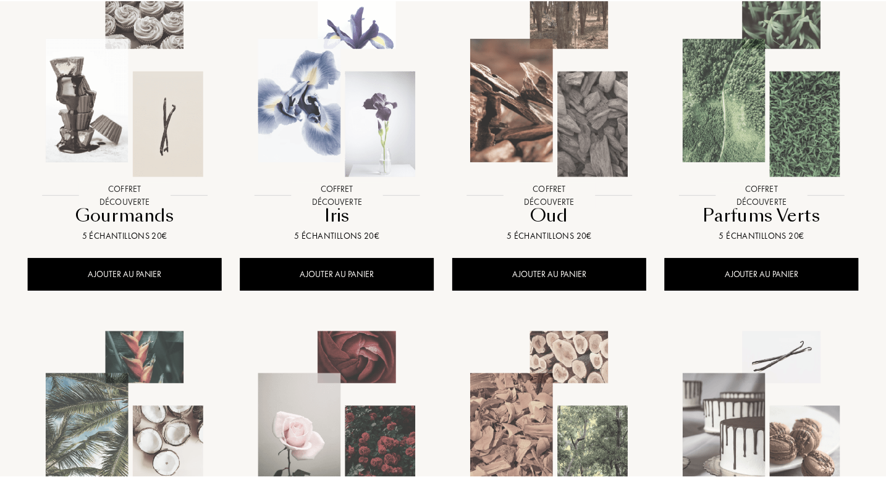
scroll to position [601, 0]
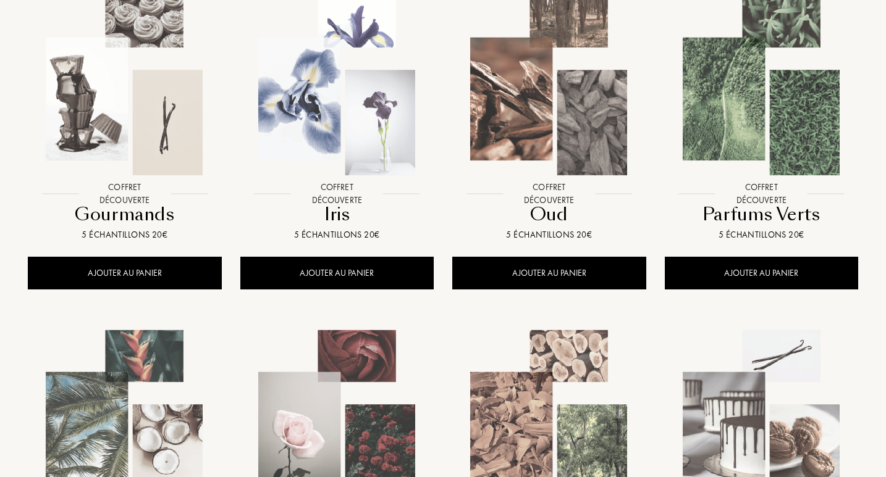
click at [760, 396] on img at bounding box center [761, 420] width 191 height 191
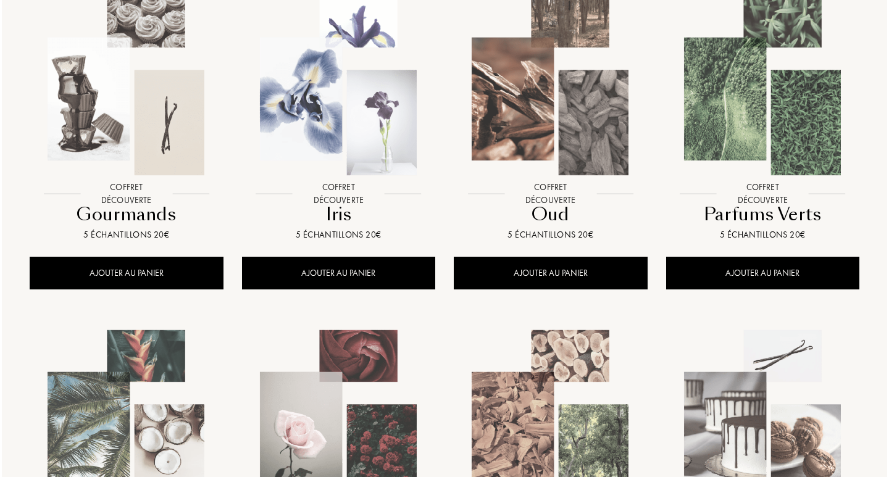
scroll to position [601, 0]
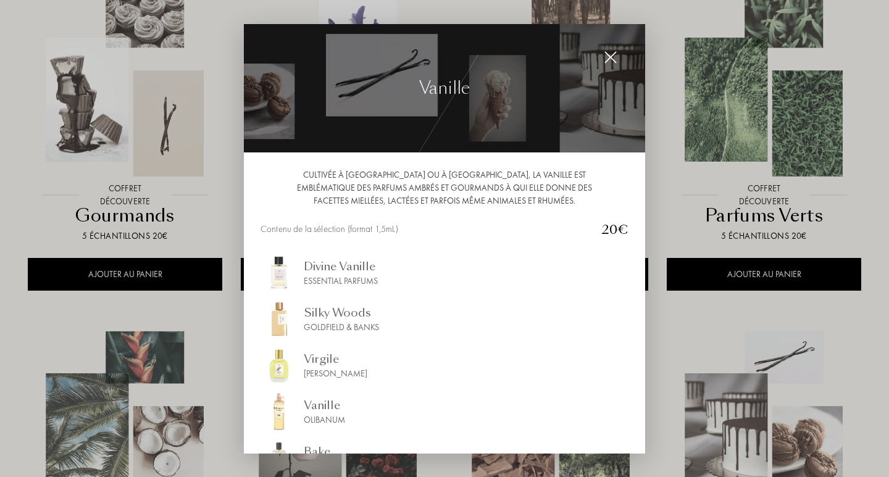
click at [605, 62] on img at bounding box center [611, 58] width 14 height 14
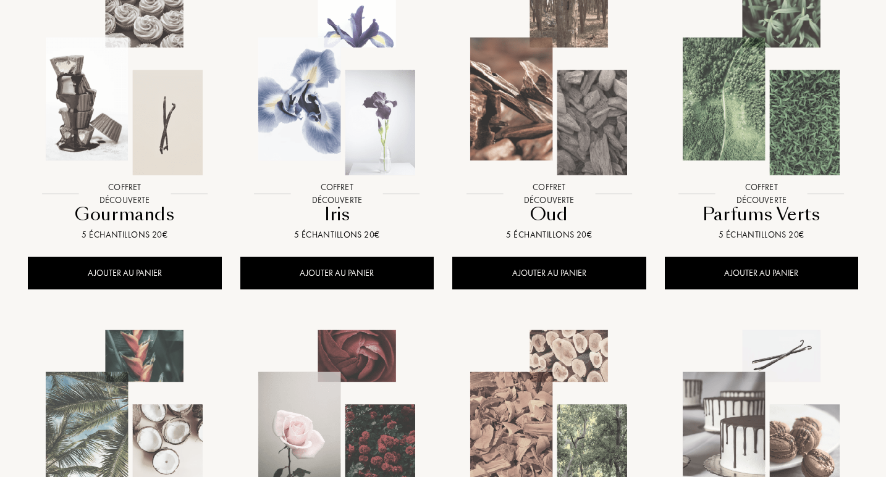
click at [538, 432] on img at bounding box center [548, 420] width 191 height 191
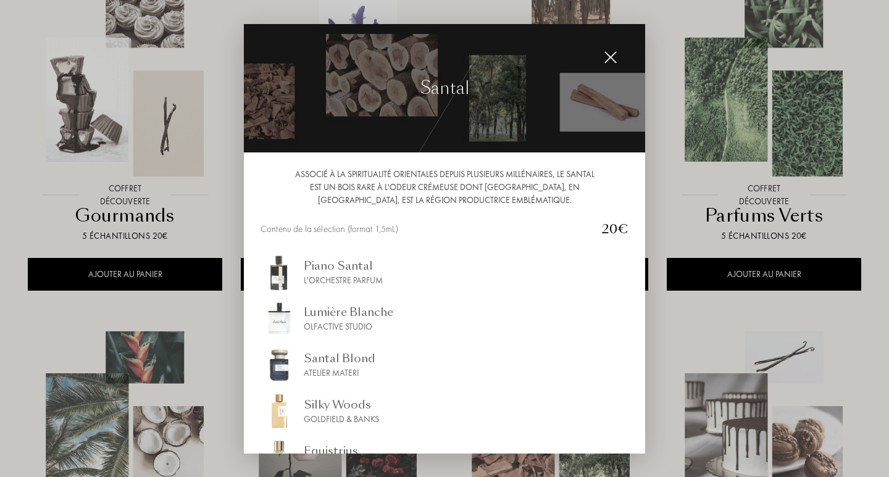
click at [609, 57] on img at bounding box center [611, 58] width 14 height 14
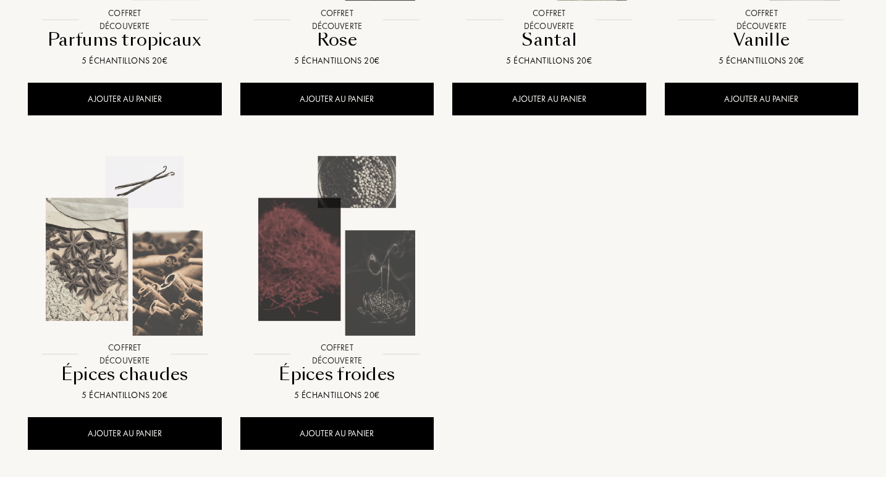
scroll to position [1119, 0]
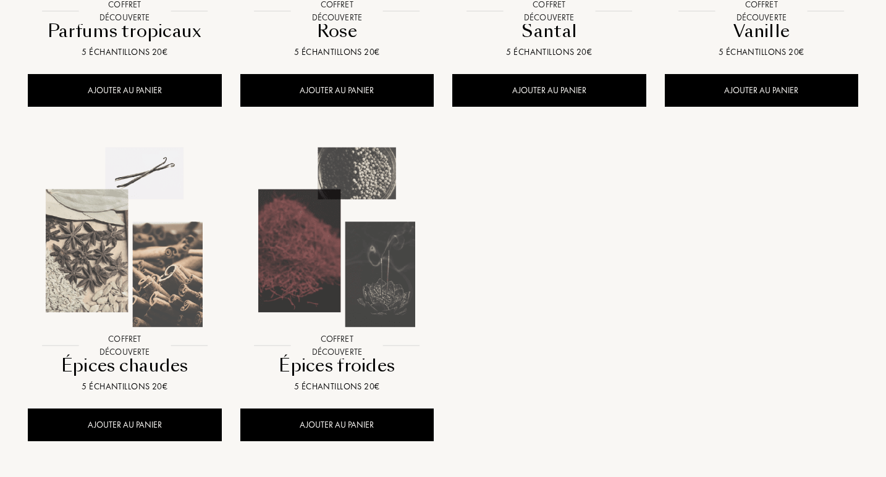
click at [322, 249] on img at bounding box center [336, 237] width 191 height 191
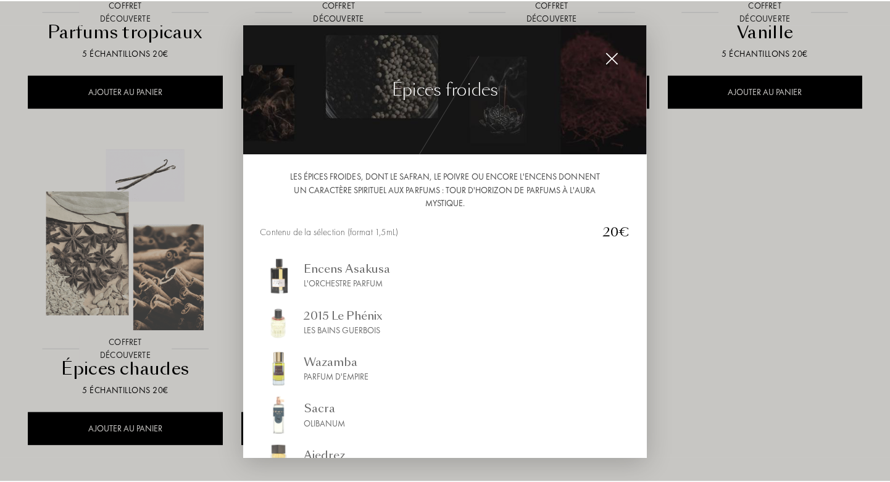
scroll to position [1121, 0]
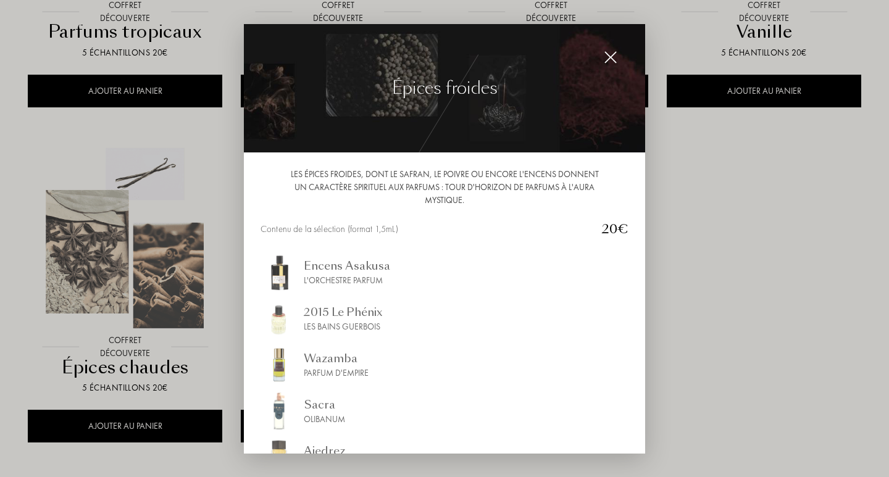
click at [318, 361] on div "Wazamba" at bounding box center [336, 358] width 65 height 17
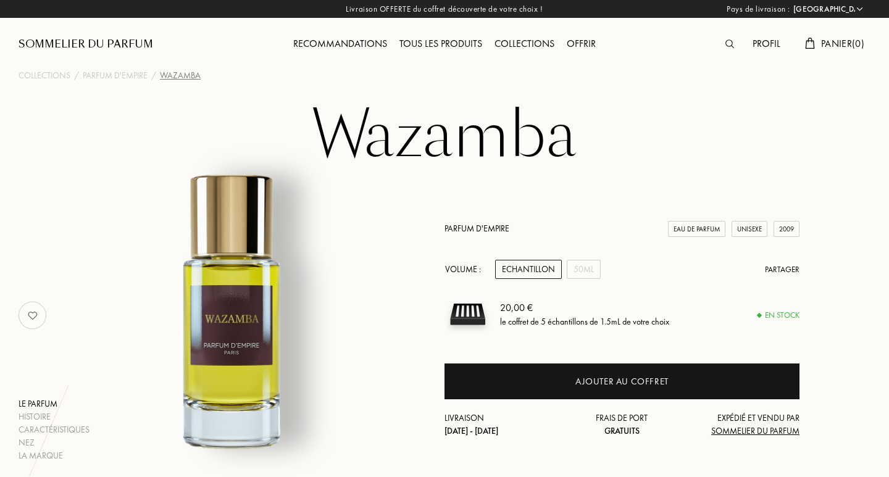
select select "FR"
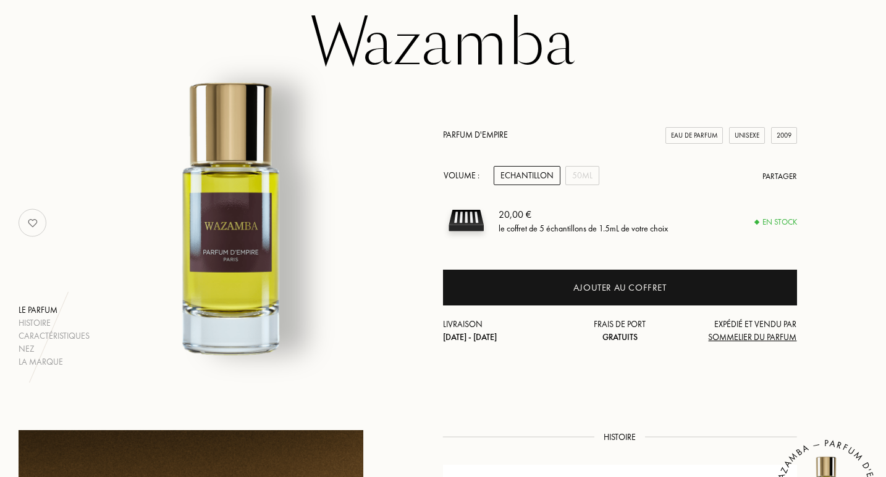
scroll to position [88, 0]
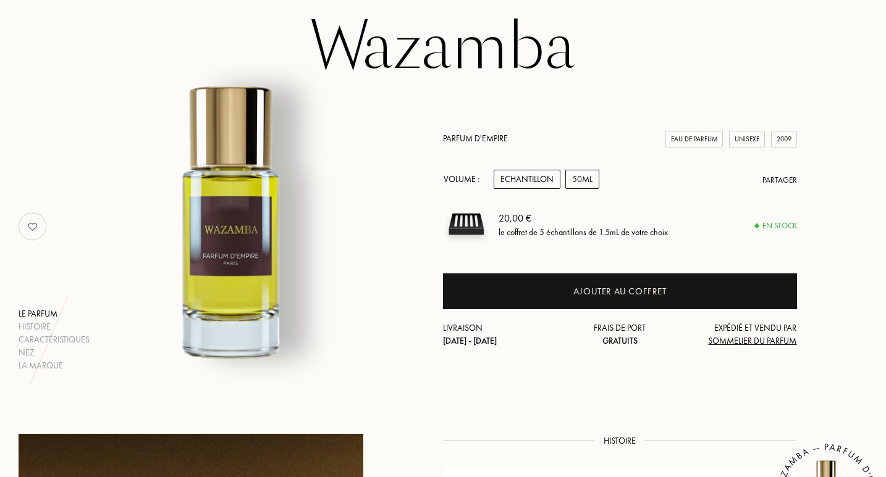
click at [586, 174] on div "50mL" at bounding box center [582, 179] width 34 height 19
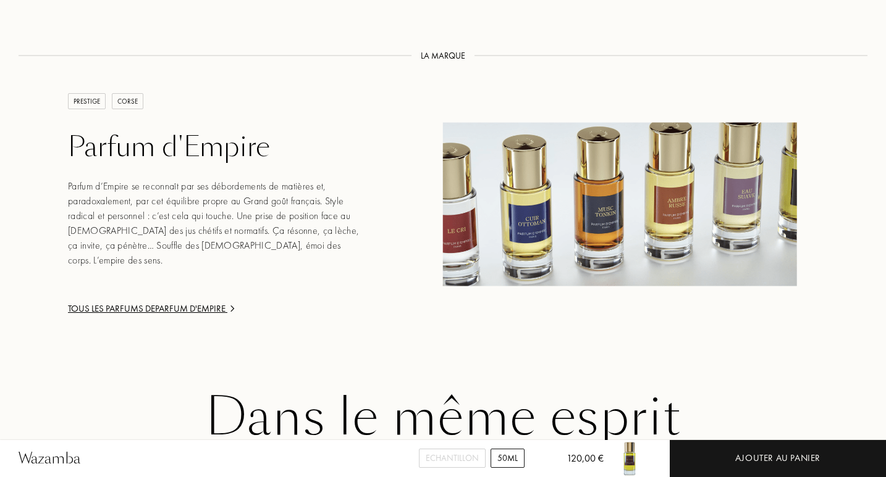
scroll to position [1864, 0]
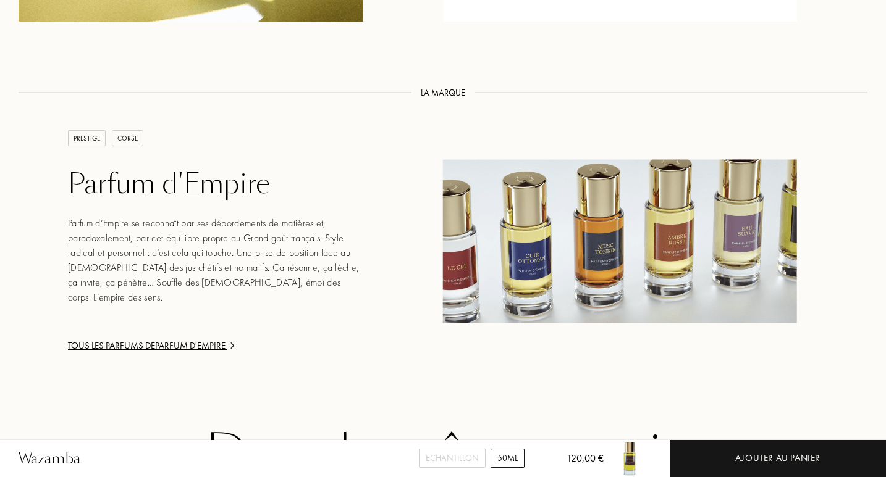
click at [154, 349] on div "Tous les parfums de Parfum d'Empire" at bounding box center [215, 346] width 295 height 14
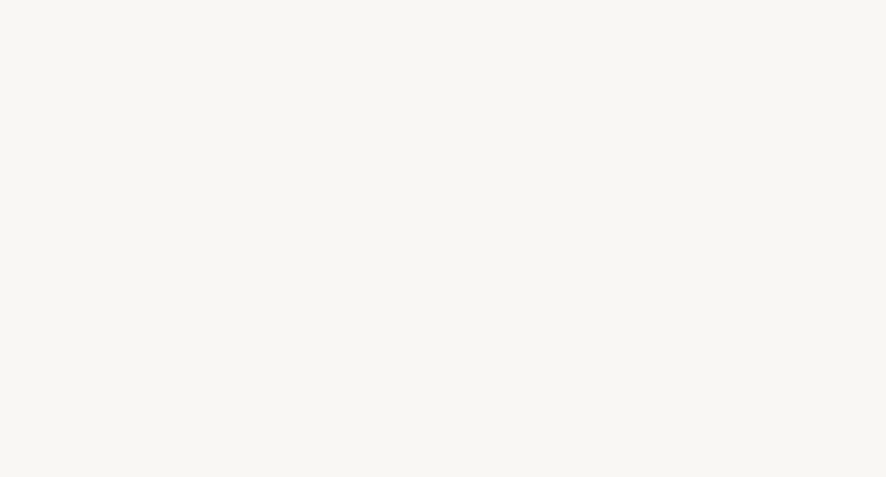
select select "FR"
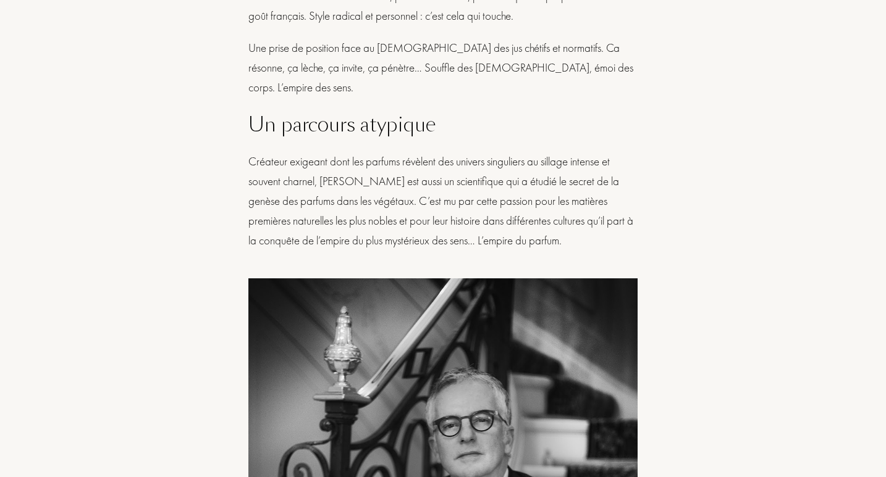
scroll to position [1283, 0]
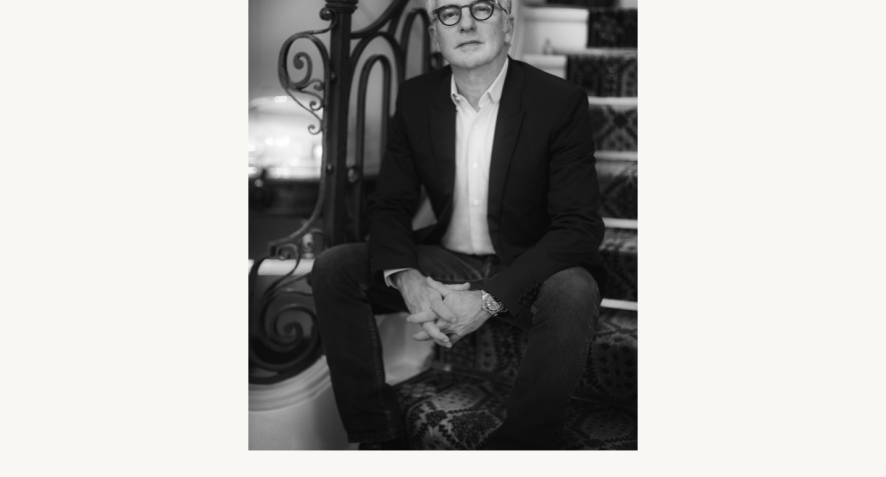
drag, startPoint x: 888, startPoint y: 40, endPoint x: 869, endPoint y: 212, distance: 173.9
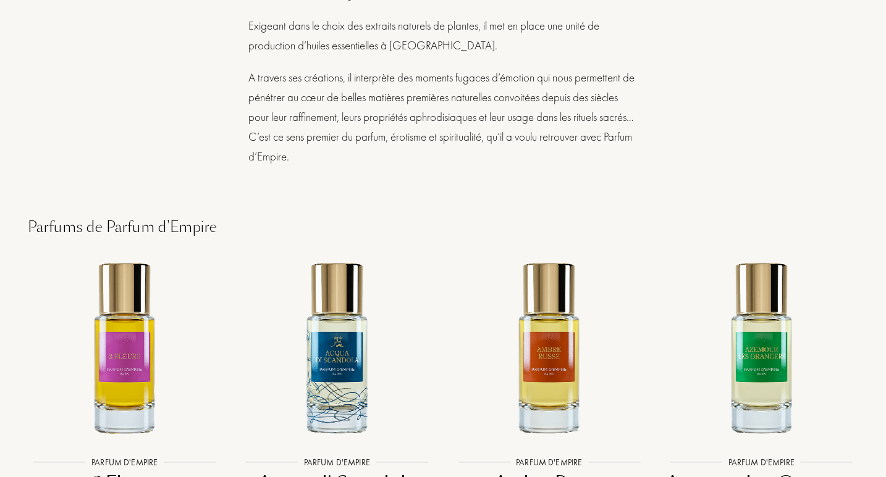
scroll to position [2282, 0]
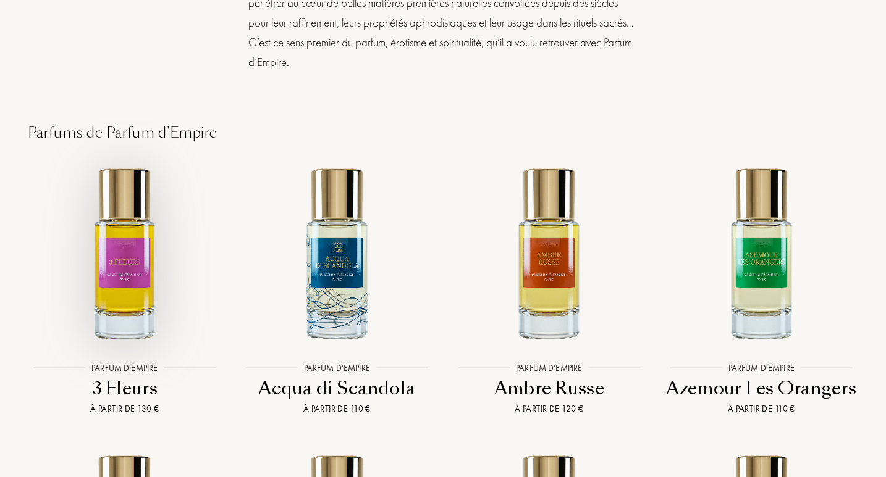
click at [112, 257] on img at bounding box center [124, 252] width 191 height 191
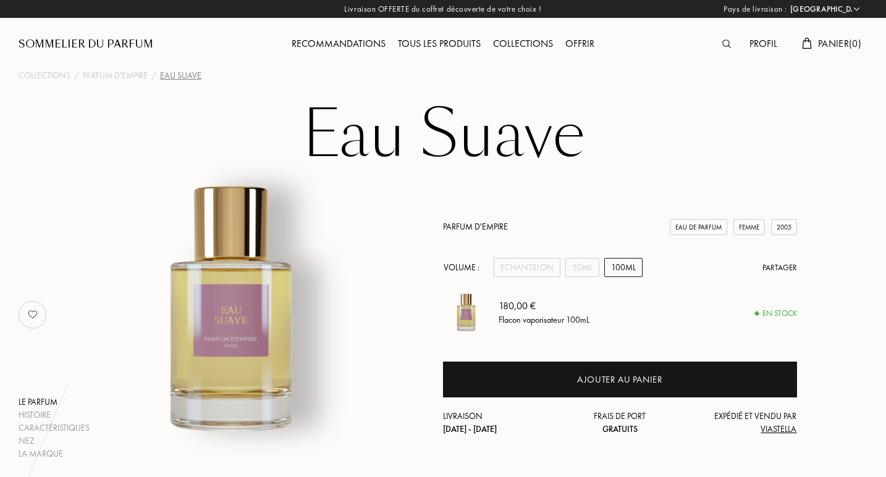
select select "FR"
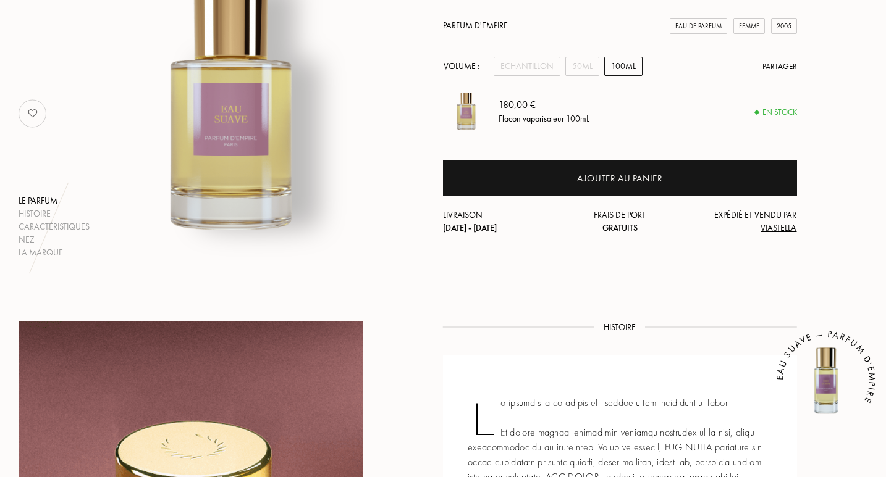
scroll to position [200, 0]
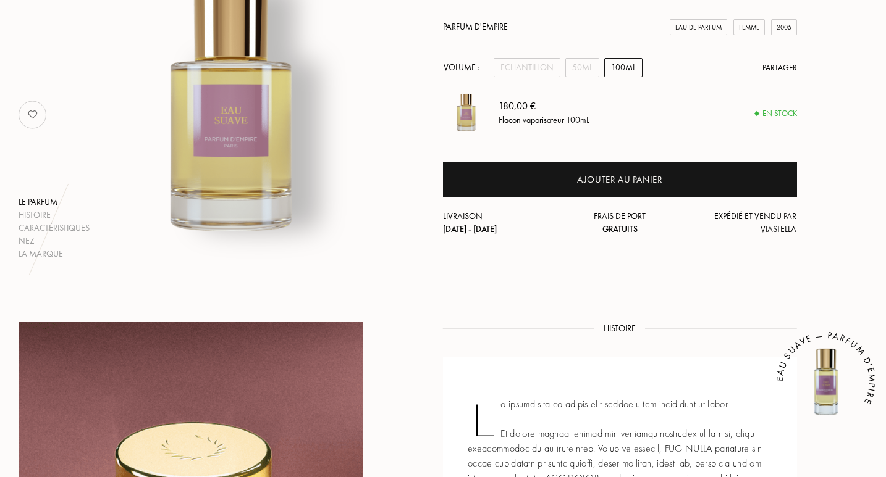
drag, startPoint x: 0, startPoint y: 0, endPoint x: 885, endPoint y: 188, distance: 904.7
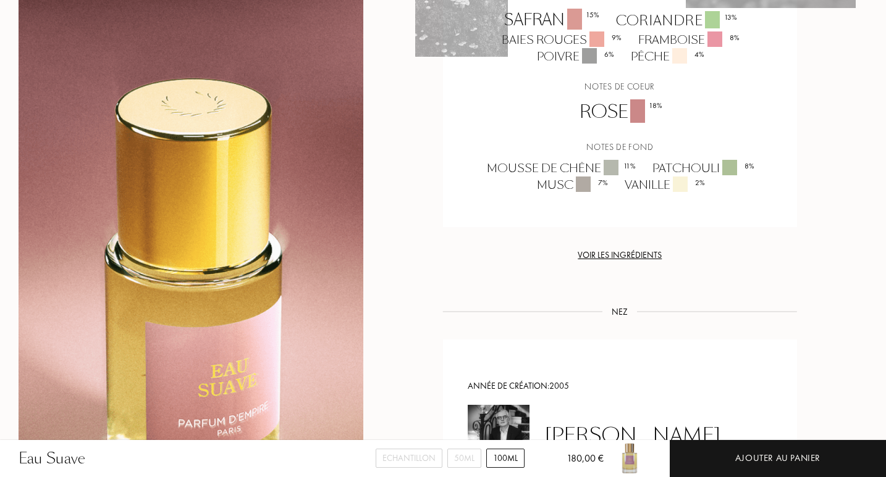
scroll to position [1197, 0]
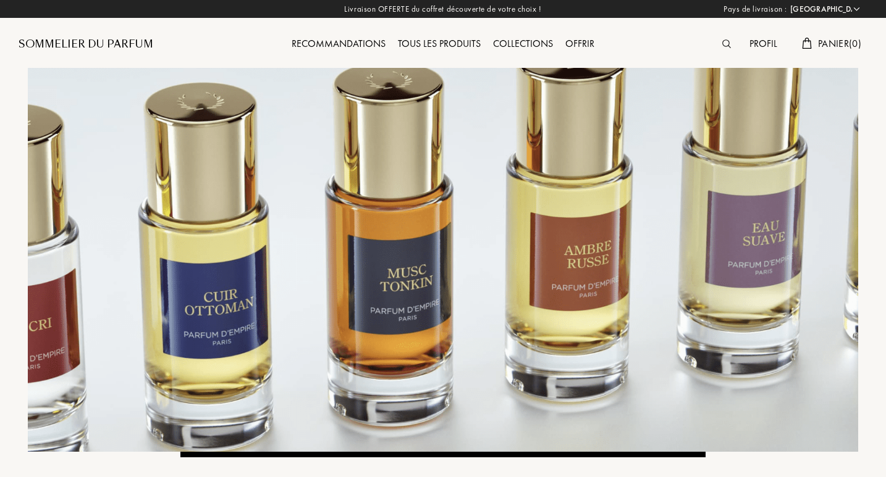
select select "FR"
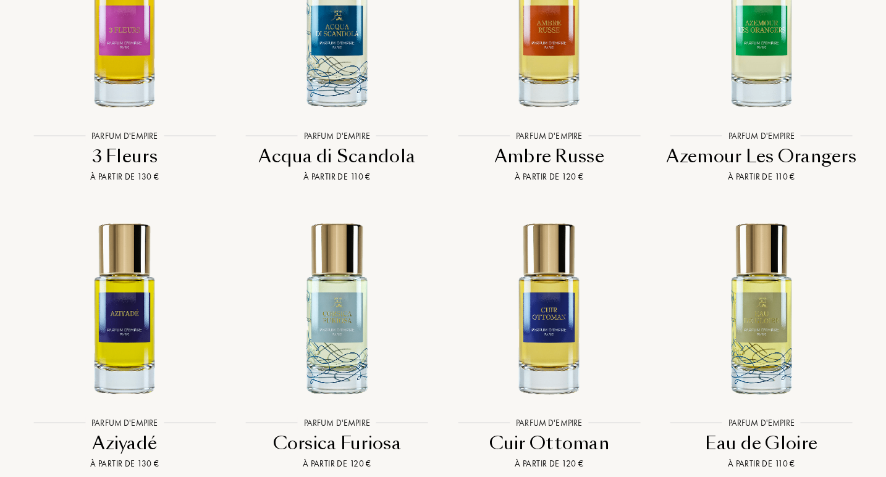
scroll to position [2313, 0]
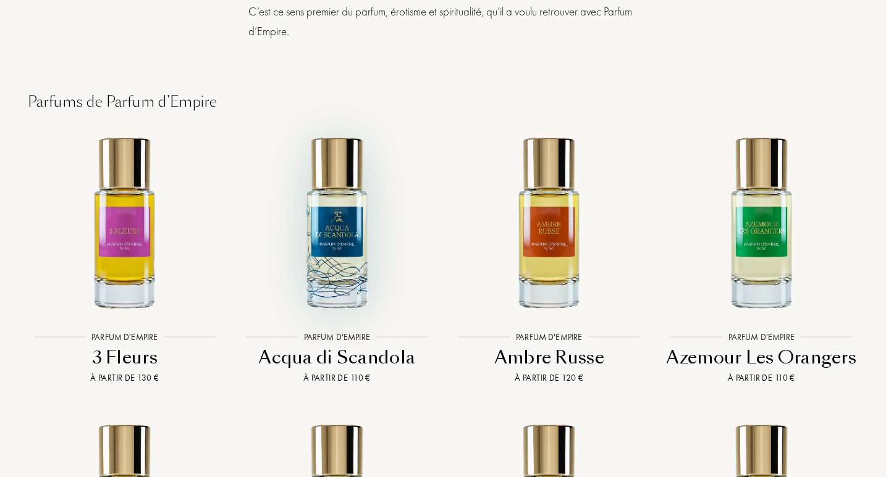
click at [333, 278] on img at bounding box center [336, 222] width 191 height 191
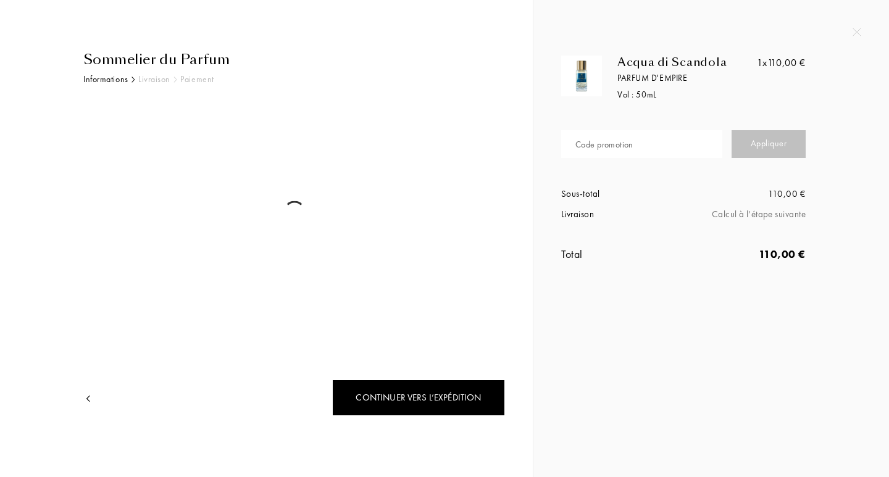
select select "FR"
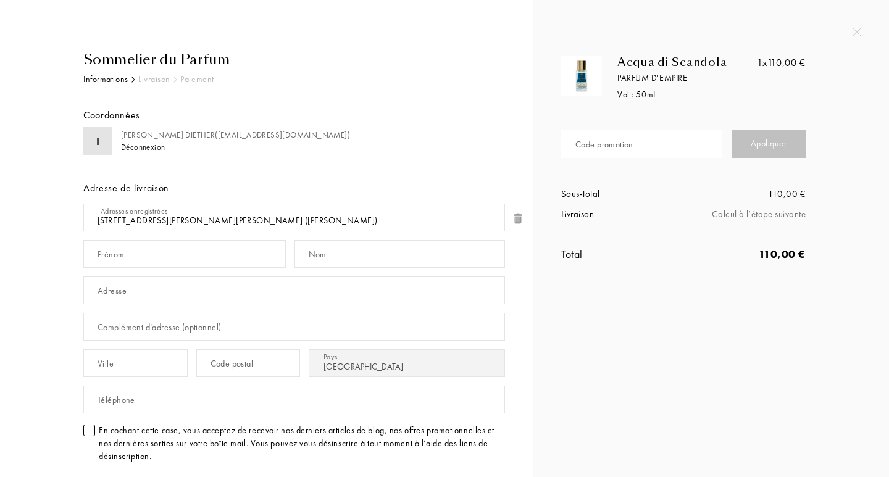
click at [592, 148] on div "Code promotion" at bounding box center [605, 144] width 58 height 13
paste input "JUBZD-GSH9V"
type input "JUBZD-GSH9V"
click at [748, 146] on div "Appliquer" at bounding box center [769, 144] width 74 height 28
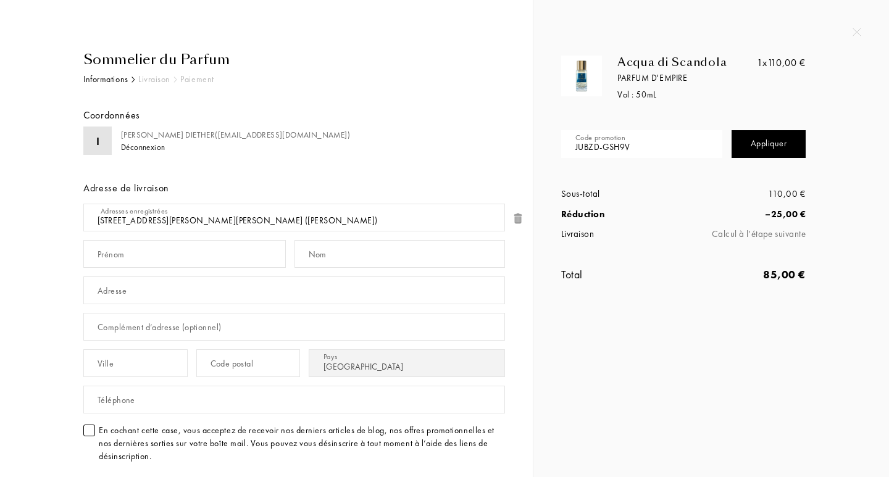
click at [782, 377] on div "Acqua di Scandola Parfum d'Empire Vol : 50 mL 1x 110,00 € Code promotion JUBZD-…" at bounding box center [712, 238] width 356 height 477
click at [768, 353] on div "Acqua di Scandola Parfum d'Empire Vol : 50 mL 1x 110,00 € Code promotion JUBZD-…" at bounding box center [712, 238] width 356 height 477
click at [153, 258] on input "text" at bounding box center [184, 254] width 203 height 28
type input "isabelle"
type input "DIETHER"
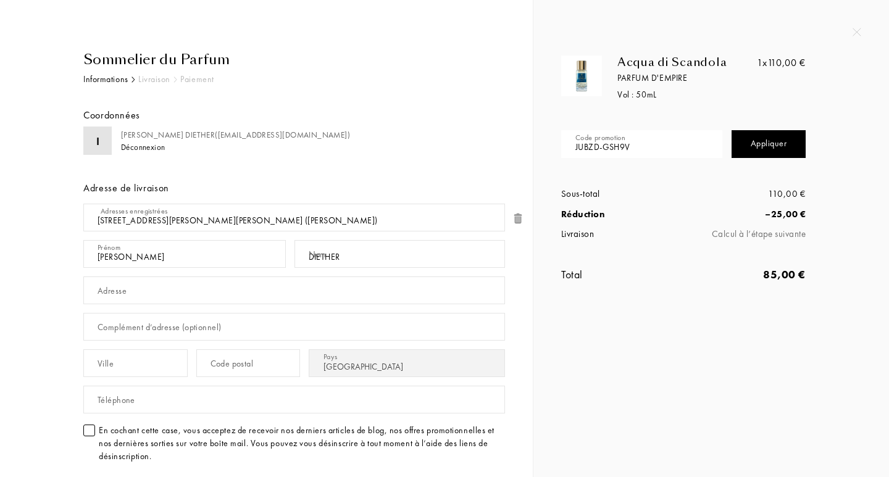
type input "14, RUE PIERRE GERMAINE"
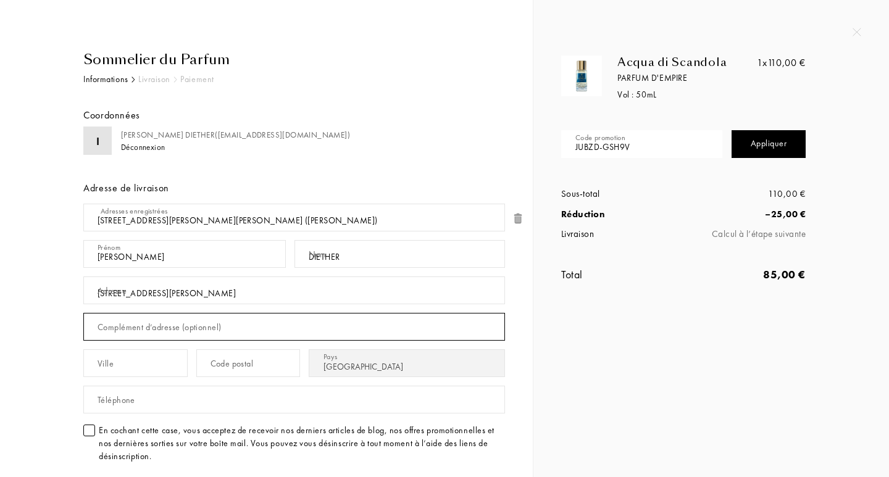
type input "RUE PIERRE GERMAINE"
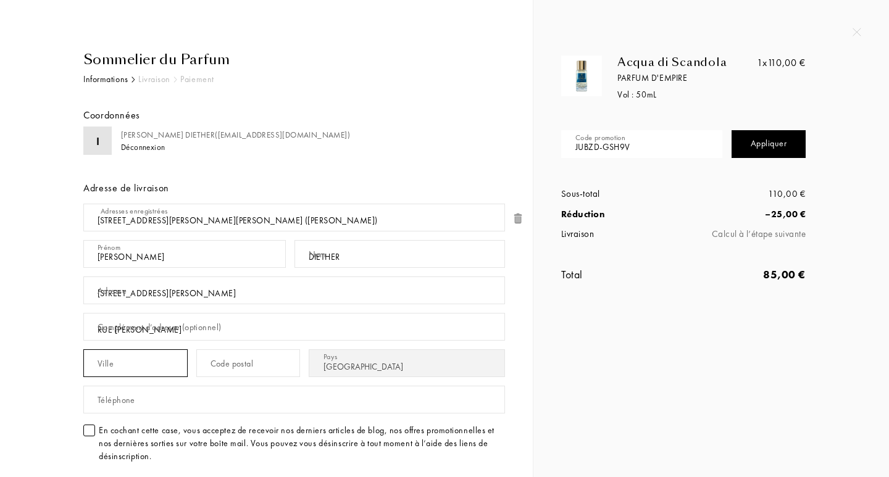
type input "PONT SAINE MARIE"
type input "10150"
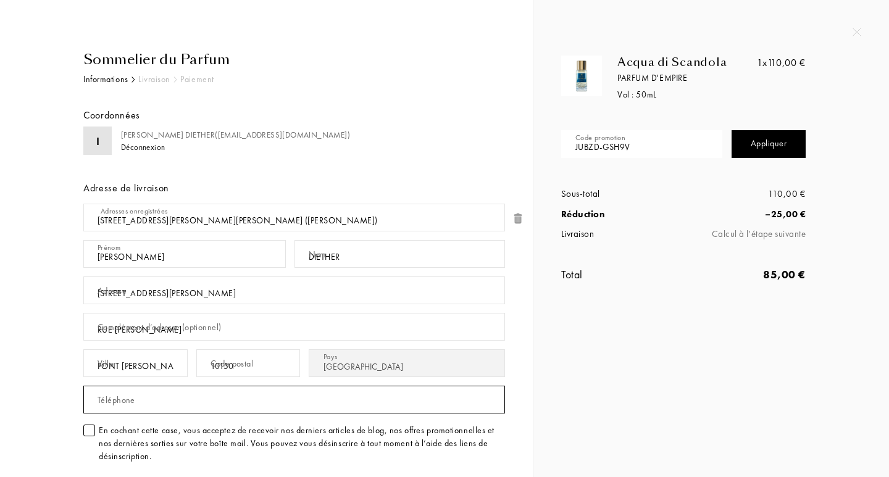
type input "0642193123"
click at [90, 431] on div at bounding box center [89, 431] width 12 height 12
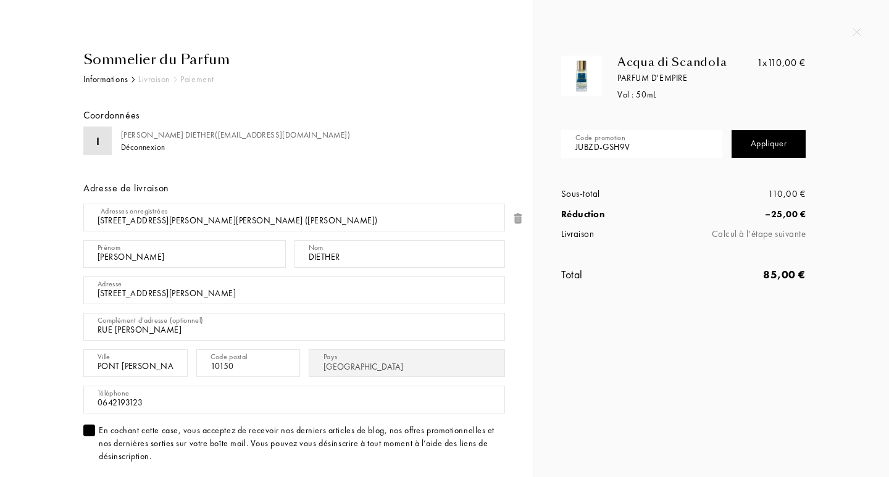
click at [822, 390] on div "Acqua di Scandola Parfum d'Empire Vol : 50 mL 1x 110,00 € Code promotion JUBZD-…" at bounding box center [712, 238] width 356 height 477
click at [775, 238] on div "Calcul à l’étape suivante" at bounding box center [745, 234] width 122 height 14
drag, startPoint x: 822, startPoint y: 359, endPoint x: 852, endPoint y: 369, distance: 31.6
click at [852, 369] on div "Acqua di Scandola Parfum d'Empire Vol : 50 mL 1x 110,00 € Code promotion JUBZD-…" at bounding box center [712, 238] width 356 height 477
click at [889, 404] on div "Acqua di Scandola Parfum d'Empire Vol : 50 mL 1x 110,00 € Code promotion JUBZD-…" at bounding box center [712, 238] width 356 height 477
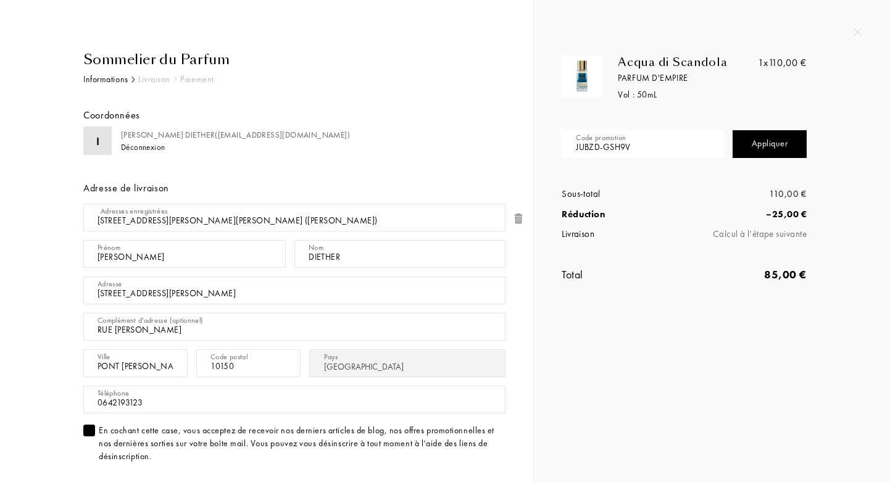
click at [154, 81] on div "Livraison" at bounding box center [154, 79] width 32 height 13
drag, startPoint x: 716, startPoint y: 417, endPoint x: 716, endPoint y: 426, distance: 8.6
click at [716, 426] on div "Acqua di Scandola Parfum d'Empire Vol : 50 mL 1x 110,00 € Code promotion JUBZD-…" at bounding box center [712, 241] width 356 height 482
click at [713, 390] on div "Acqua di Scandola Parfum d'Empire Vol : 50 mL 1x 110,00 € Code promotion JUBZD-…" at bounding box center [712, 241] width 356 height 482
click at [156, 82] on div "Livraison" at bounding box center [154, 79] width 32 height 13
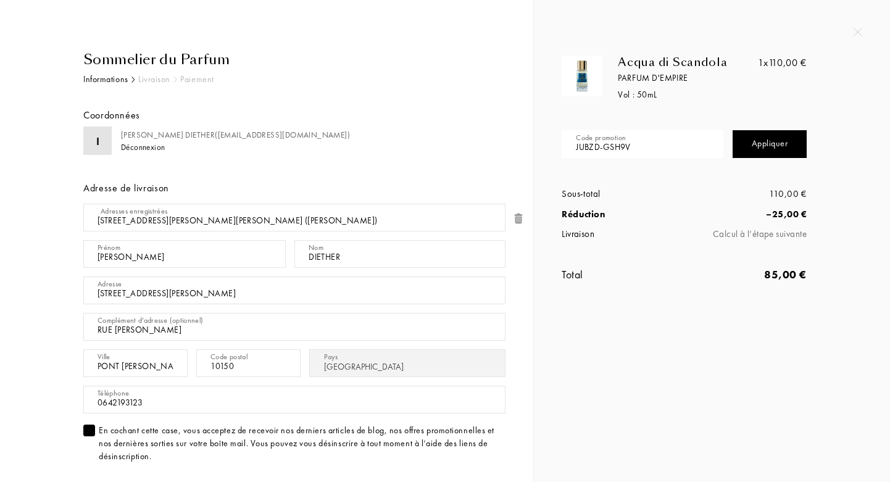
click at [167, 132] on div "Isabelle DIETHER ( isabellediether53@gmail.com )" at bounding box center [235, 135] width 229 height 12
click at [561, 286] on div "Total 85,00 €" at bounding box center [685, 281] width 264 height 54
click at [114, 448] on div "En cochant cette case, vous acceptez de recevoir nos derniers articles de blog,…" at bounding box center [302, 443] width 407 height 39
click at [856, 33] on img at bounding box center [858, 32] width 9 height 9
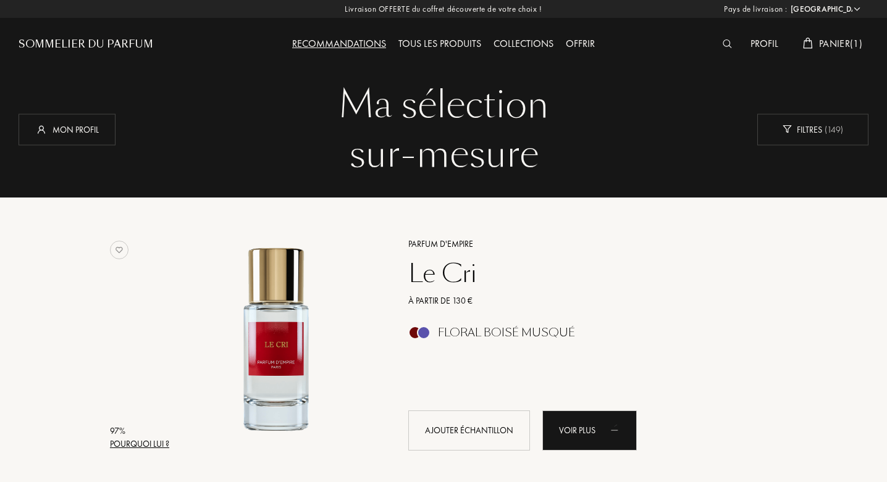
select select "FR"
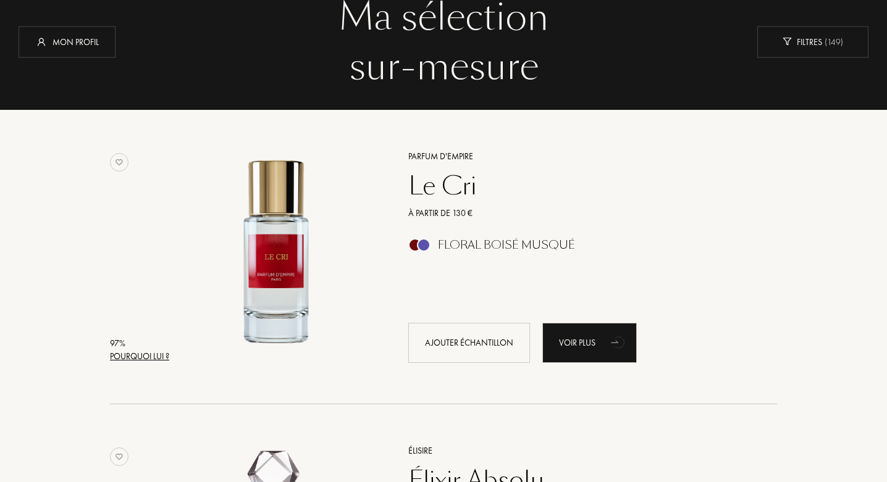
scroll to position [19, 0]
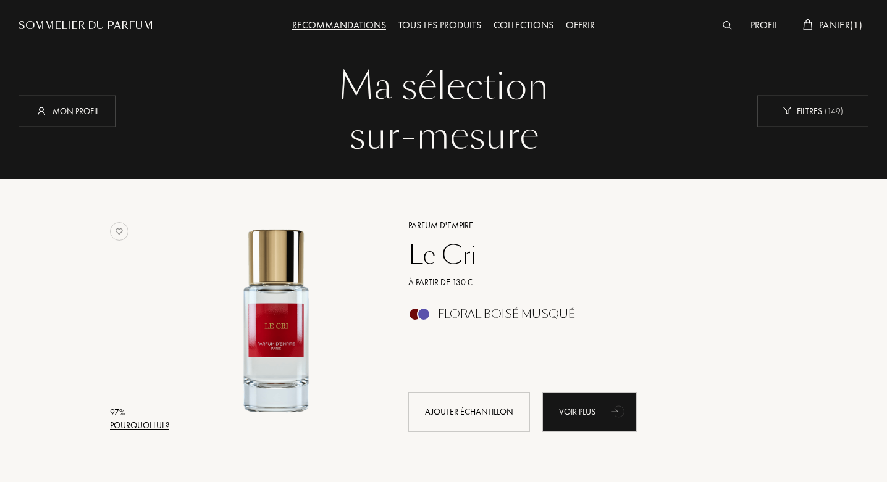
click at [845, 23] on span "Panier ( 1 )" at bounding box center [840, 25] width 43 height 13
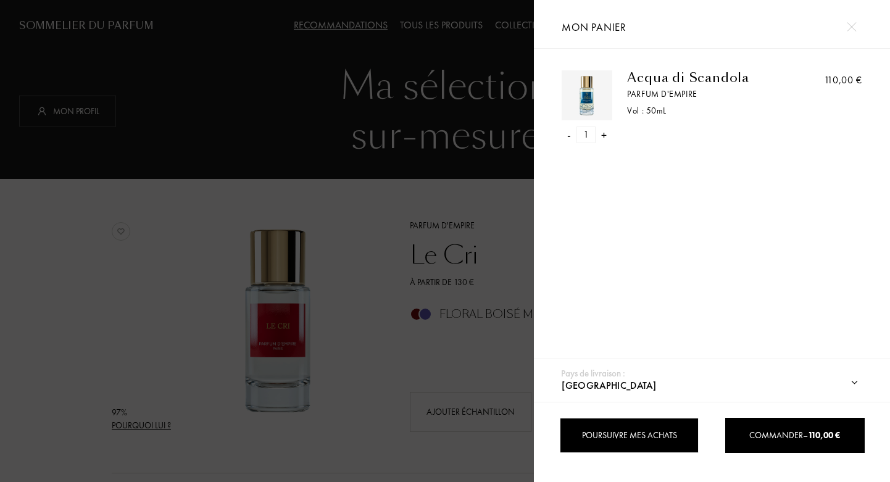
click at [659, 444] on div "Poursuivre mes achats" at bounding box center [629, 435] width 139 height 35
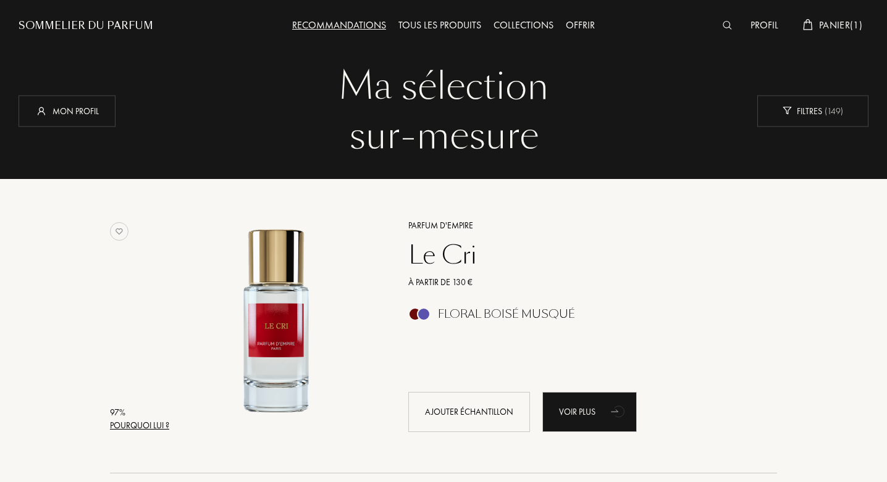
click at [830, 30] on span "Panier ( 1 )" at bounding box center [840, 25] width 43 height 13
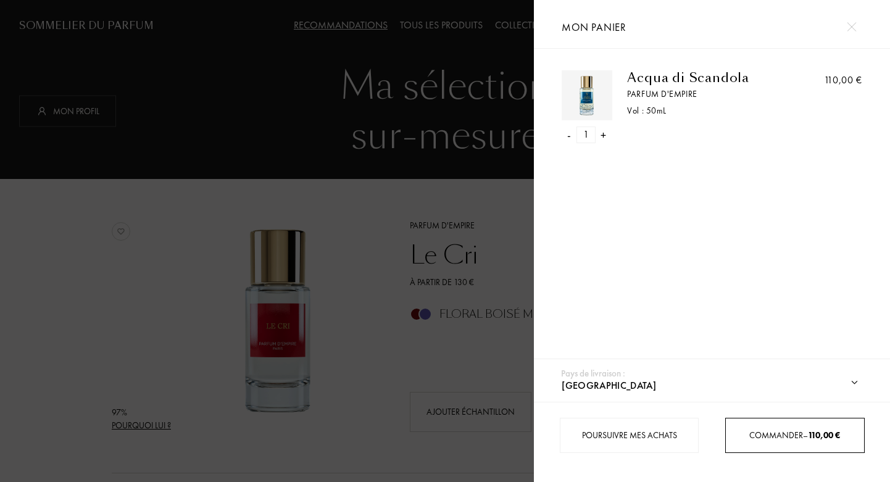
click at [752, 434] on span "Commander – 110,00 €" at bounding box center [795, 435] width 91 height 11
